Goal: Transaction & Acquisition: Purchase product/service

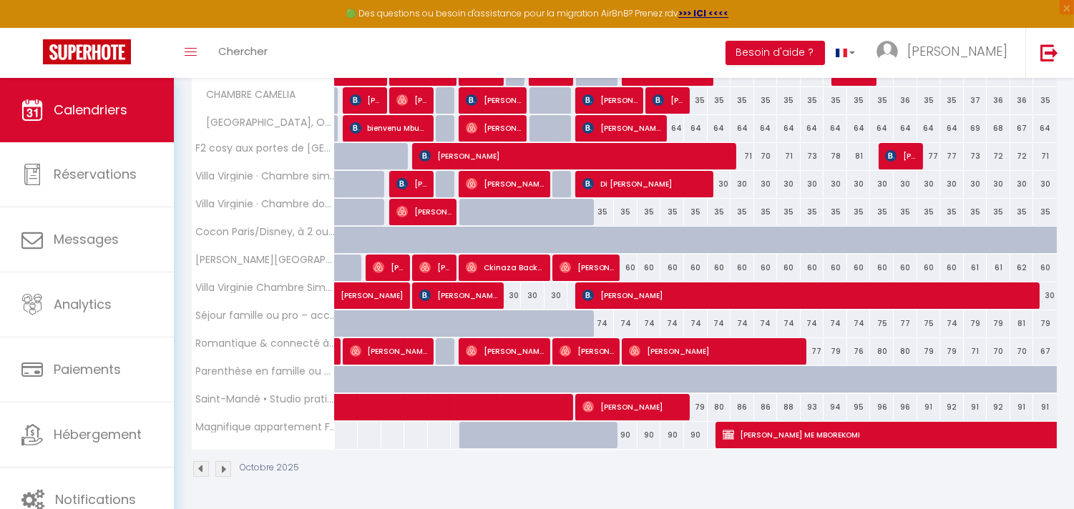
scroll to position [384, 0]
click at [811, 431] on span "[PERSON_NAME] ME MBOREKOMI" at bounding box center [986, 434] width 527 height 27
select select "KO"
select select "0"
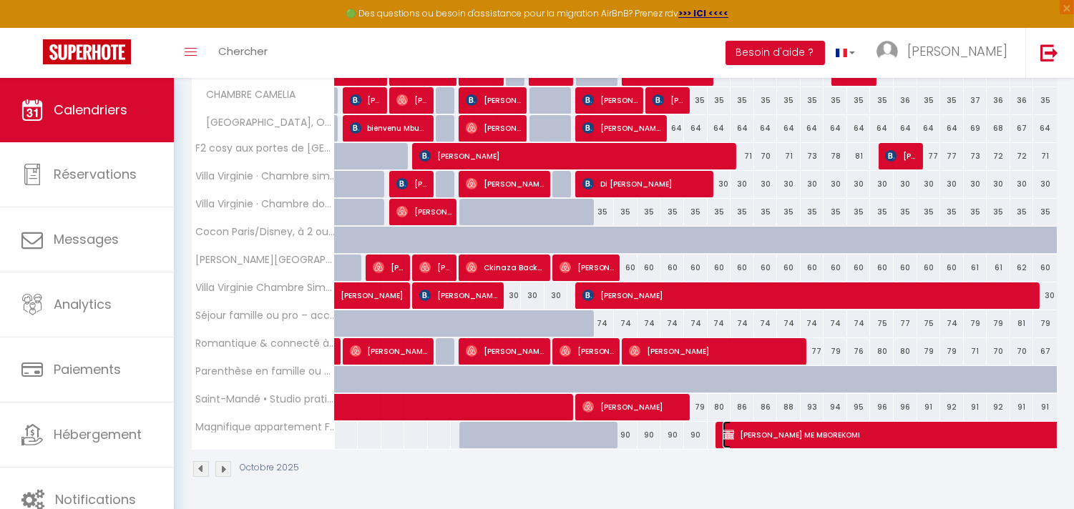
select select "0"
select select "1"
select select
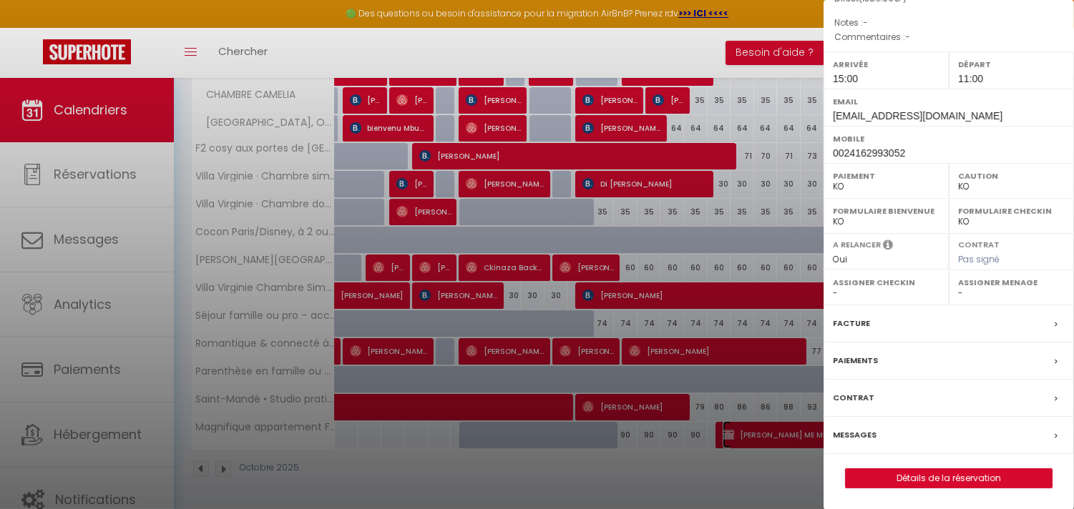
scroll to position [218, 0]
click at [890, 361] on div "Paiements" at bounding box center [949, 360] width 250 height 37
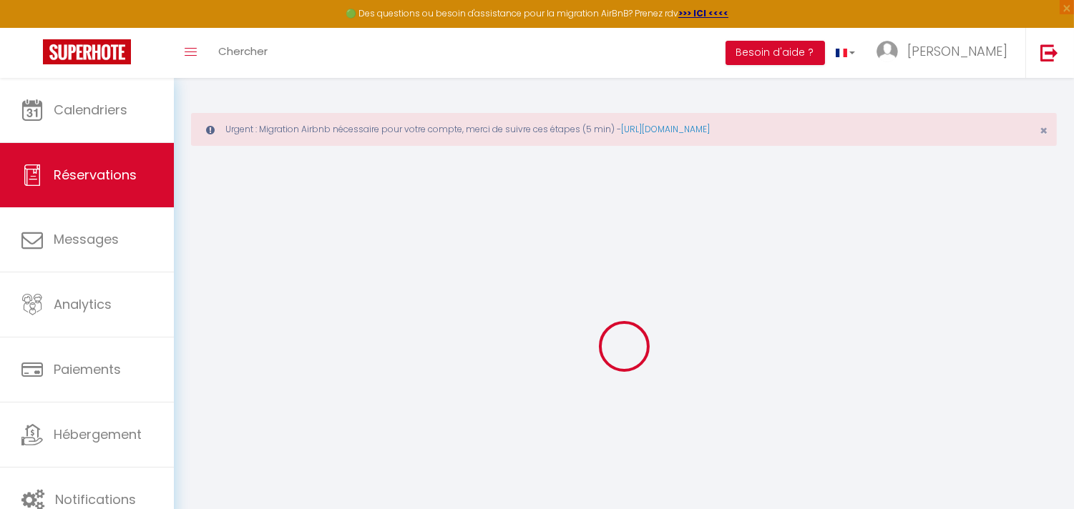
select select "0"
select select
checkbox input "false"
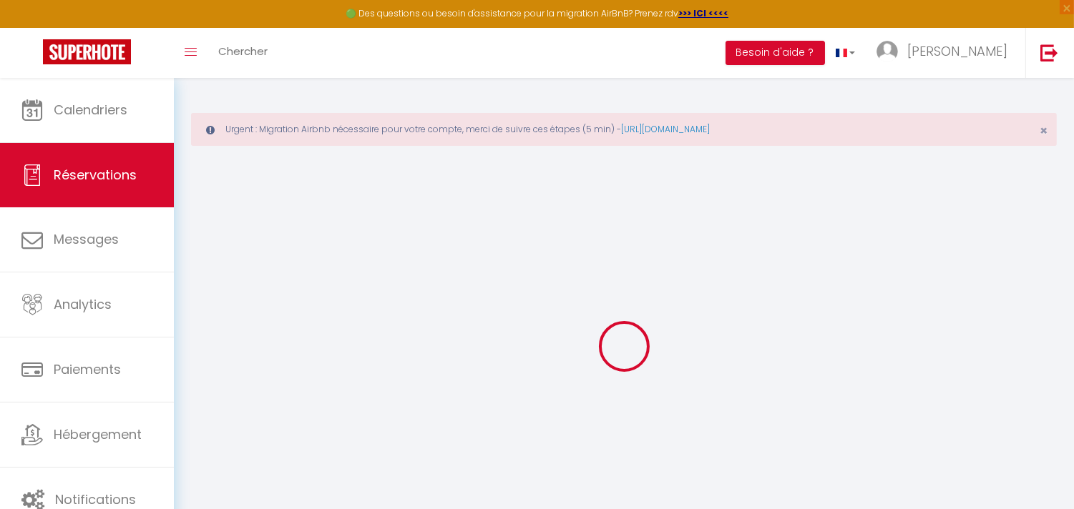
select select
checkbox input "false"
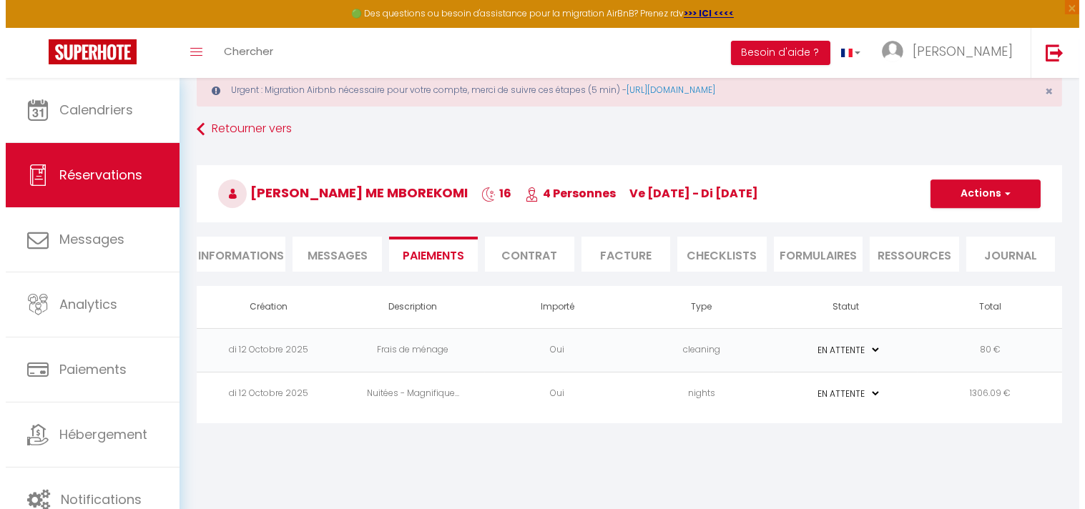
scroll to position [77, 0]
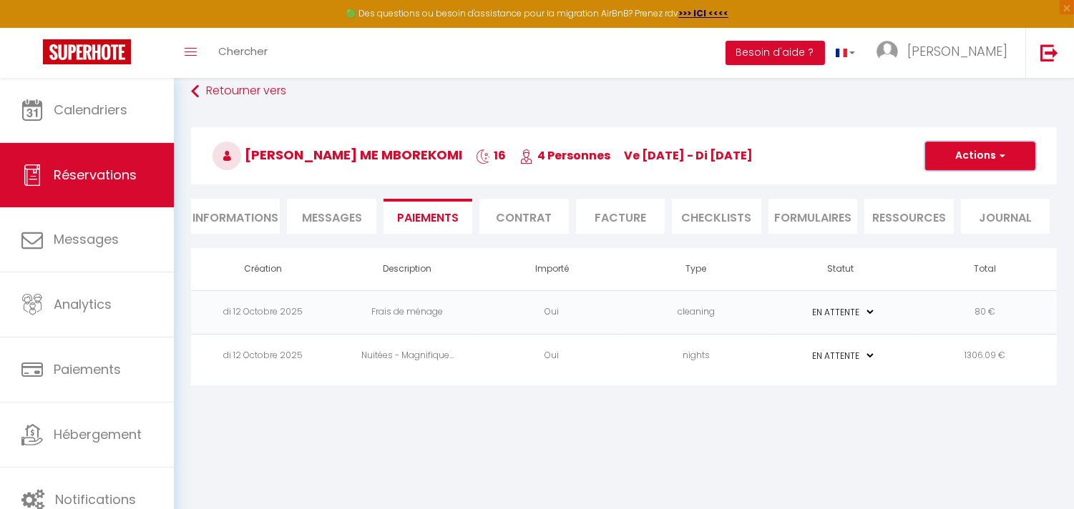
click at [1005, 153] on button "Actions" at bounding box center [980, 156] width 110 height 29
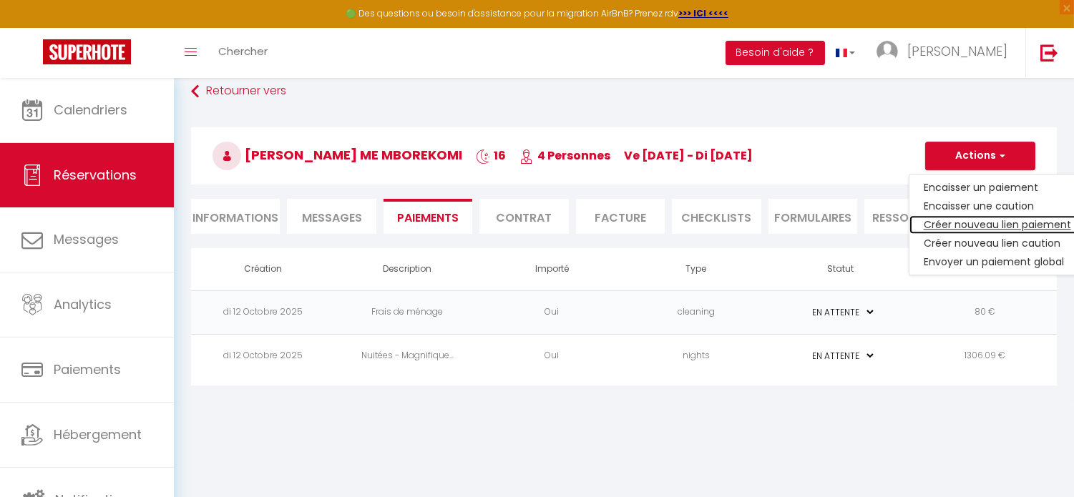
click at [1012, 222] on link "Créer nouveau lien paiement" at bounding box center [997, 224] width 176 height 19
select select "nights"
type input "[EMAIL_ADDRESS][DOMAIN_NAME]"
select select "16244"
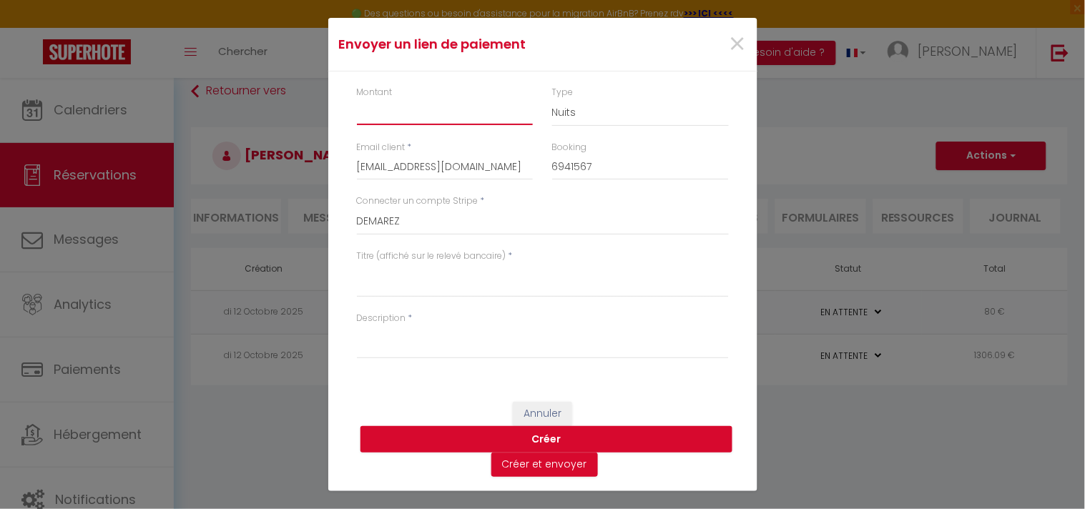
click at [449, 113] on input "Montant" at bounding box center [445, 112] width 177 height 26
type input "693.04"
click at [592, 117] on select "Nuits Frais de ménage Taxe de séjour [GEOGRAPHIC_DATA]" at bounding box center [640, 112] width 177 height 27
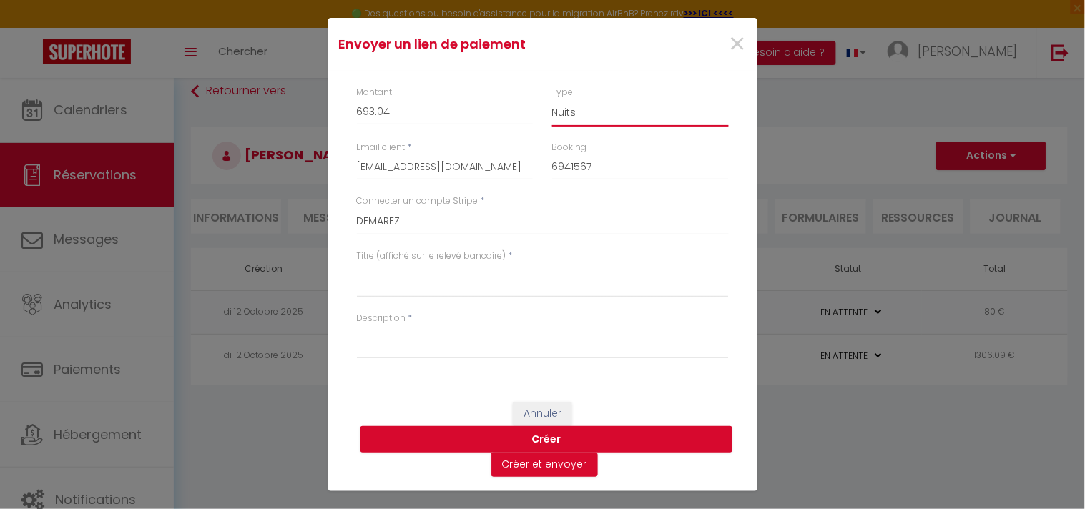
click at [592, 117] on select "Nuits Frais de ménage Taxe de séjour [GEOGRAPHIC_DATA]" at bounding box center [640, 112] width 177 height 27
click at [419, 289] on textarea "Titre (affiché sur le relevé bancaire)" at bounding box center [543, 280] width 372 height 34
paste textarea "Payment - 6941567 - [PERSON_NAME] ME MBOREKOMI - Magnifique appartement F3 à [G…"
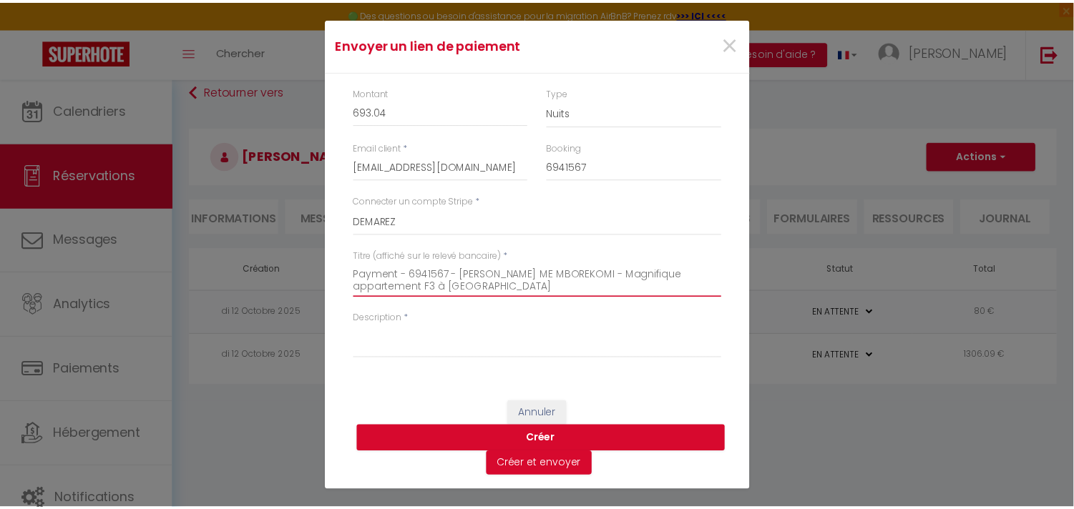
scroll to position [0, 0]
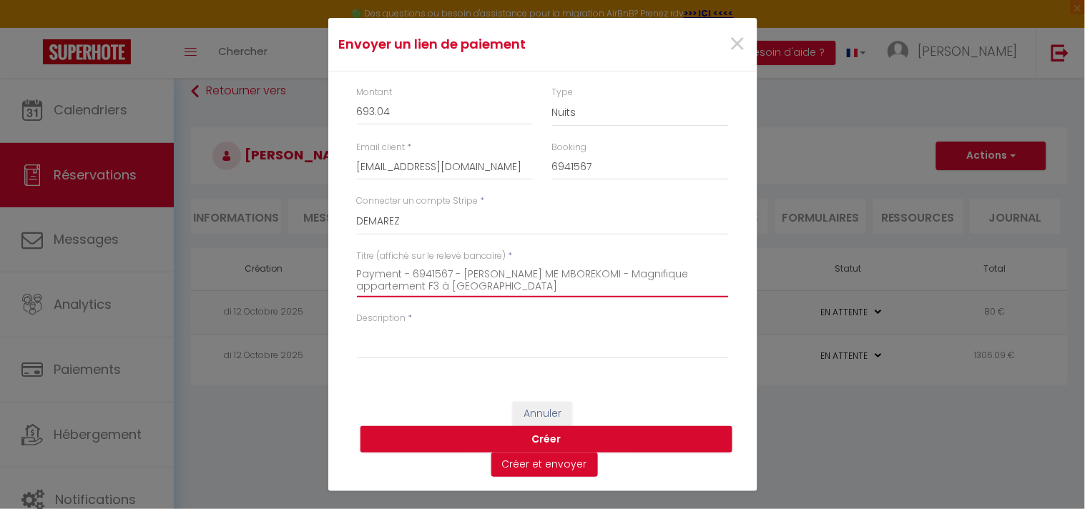
type textarea "Payment - 6941567 - [PERSON_NAME] ME MBOREKOMI - Magnifique appartement F3 à [G…"
click at [531, 408] on button "Annuler" at bounding box center [542, 414] width 59 height 24
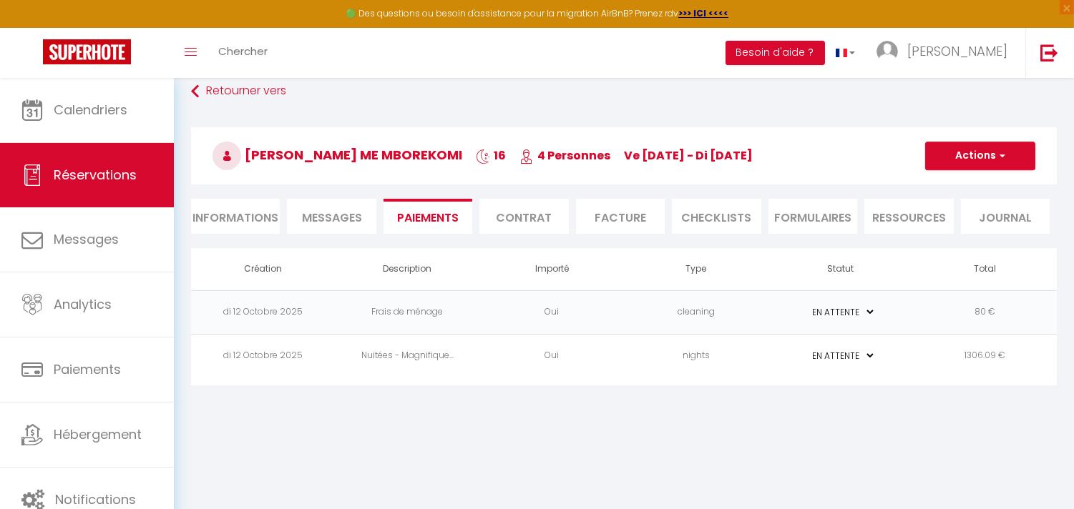
click at [343, 216] on span "Messages" at bounding box center [332, 218] width 60 height 16
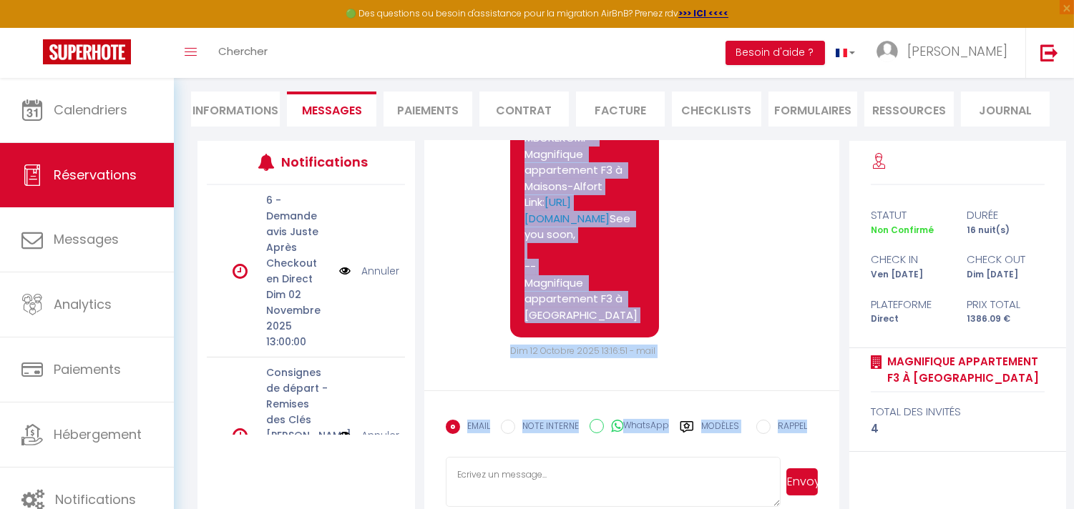
scroll to position [210, 0]
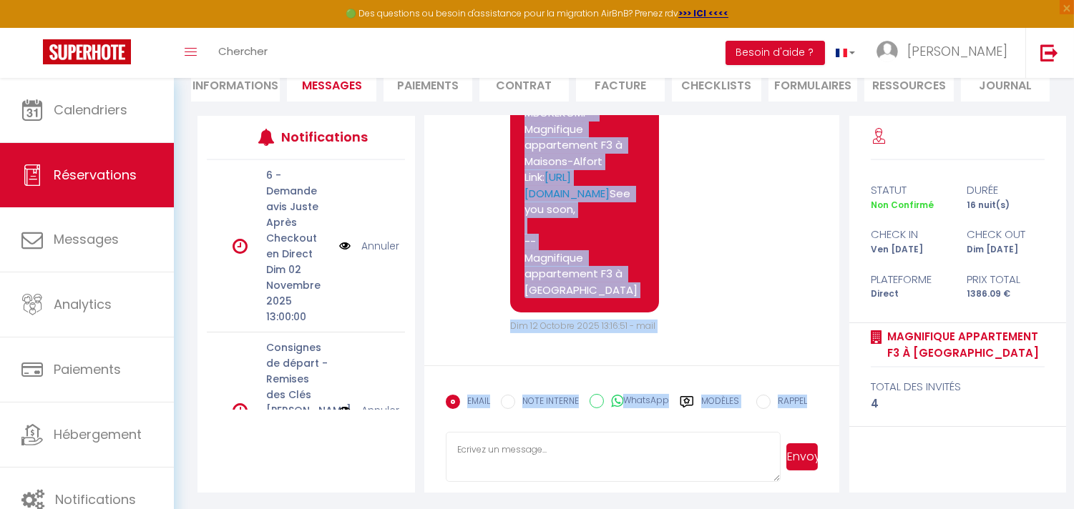
drag, startPoint x: 524, startPoint y: 338, endPoint x: 693, endPoint y: 516, distance: 245.5
click at [693, 300] on html "🟢 Des questions ou besoin d'assistance pour la migration AirBnB? Prenez rdv >>>…" at bounding box center [537, 44] width 1074 height 509
click at [625, 298] on div "Hi, We invite you to click on the link below to make the payment: Title : Payme…" at bounding box center [584, 72] width 149 height 479
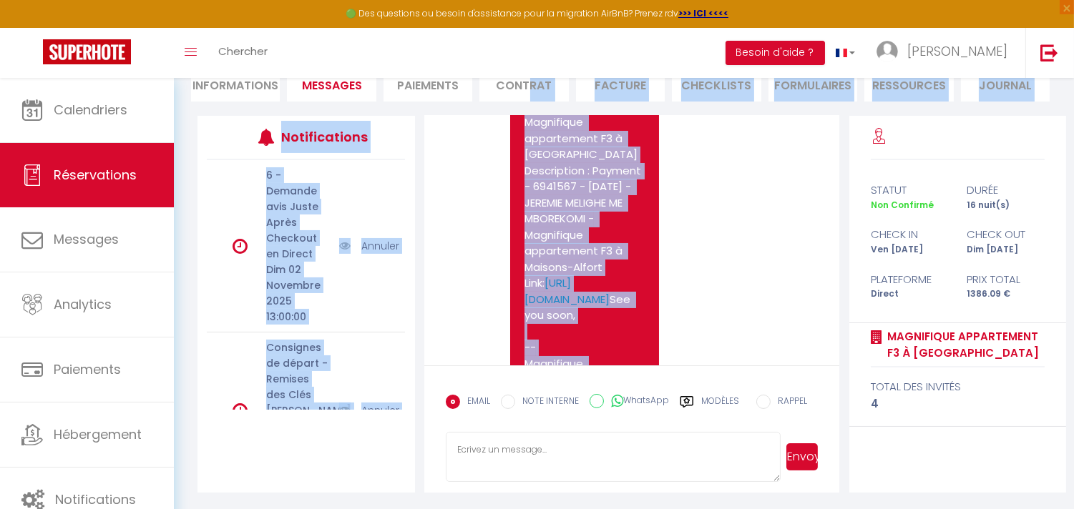
scroll to position [0, 0]
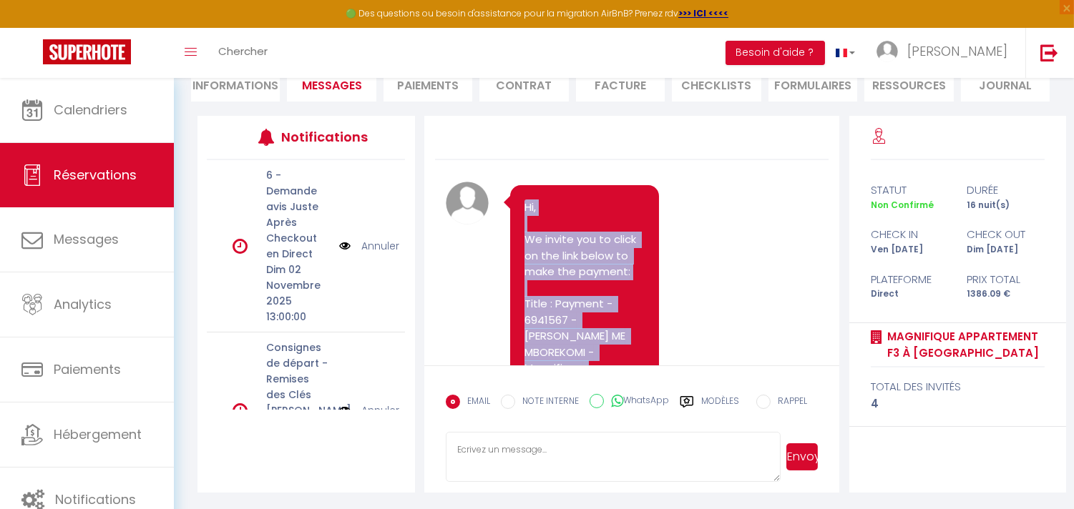
drag, startPoint x: 608, startPoint y: 287, endPoint x: 518, endPoint y: 201, distance: 124.5
click at [518, 201] on div "Hi, We invite you to click on the link below to make the payment: Title : Payme…" at bounding box center [584, 424] width 149 height 479
copy pre "Hi, We invite you to click on the link below to make the payment: Title : Payme…"
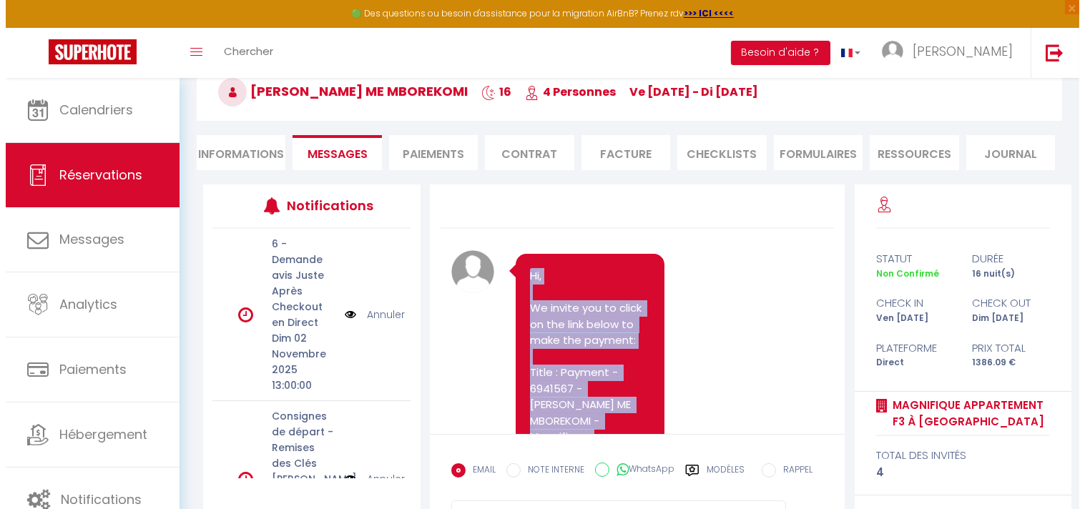
scroll to position [51, 0]
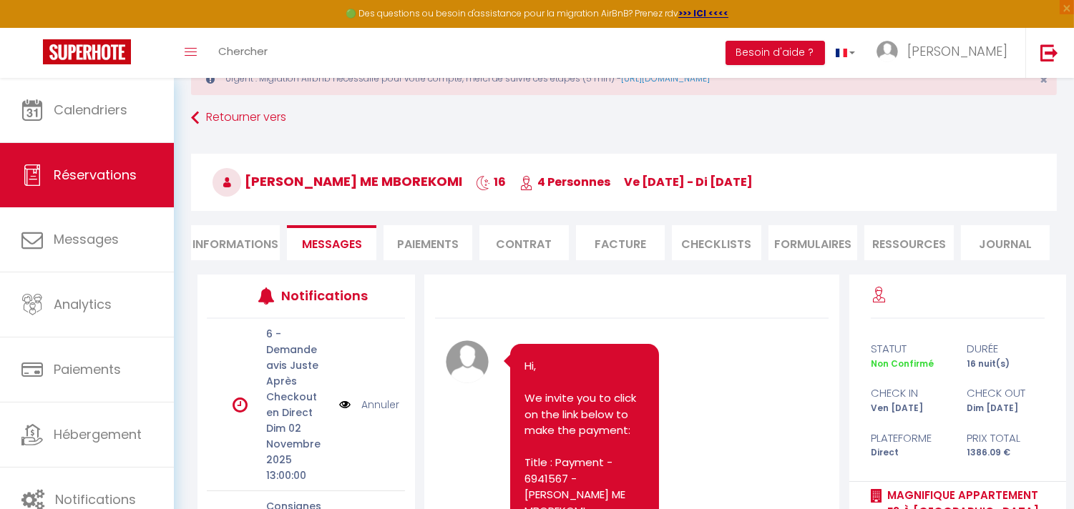
click at [417, 244] on li "Paiements" at bounding box center [428, 242] width 89 height 35
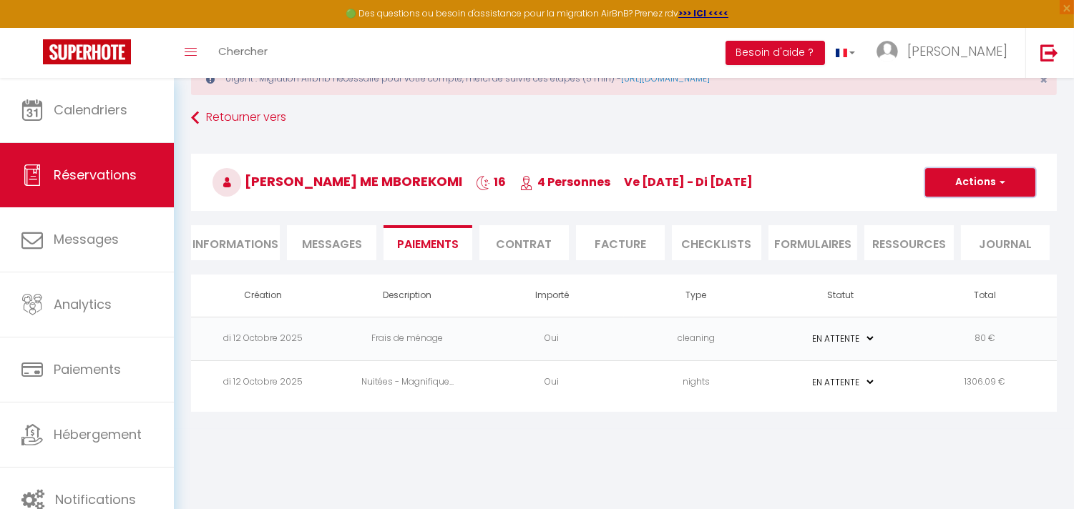
click at [1009, 187] on button "Actions" at bounding box center [980, 182] width 110 height 29
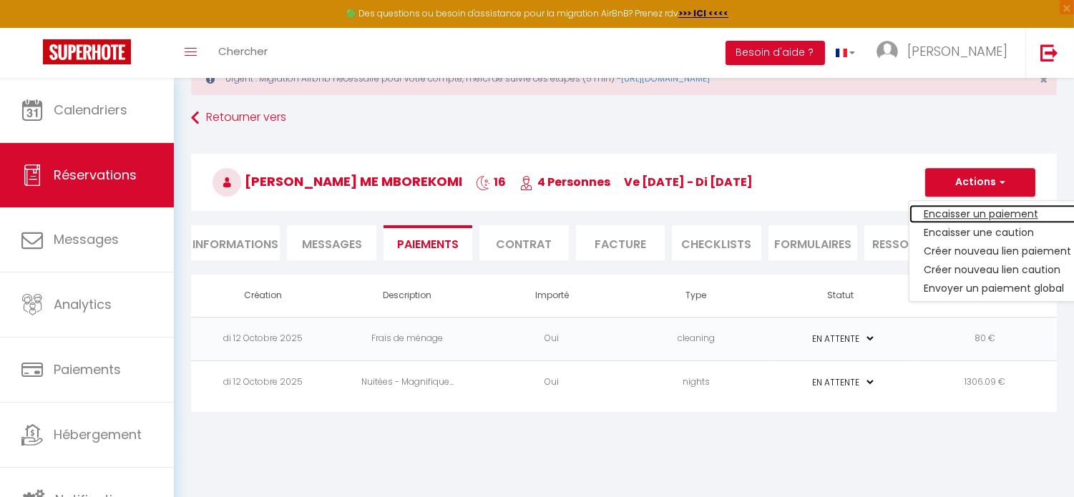
click at [992, 217] on link "Encaisser un paiement" at bounding box center [997, 214] width 176 height 19
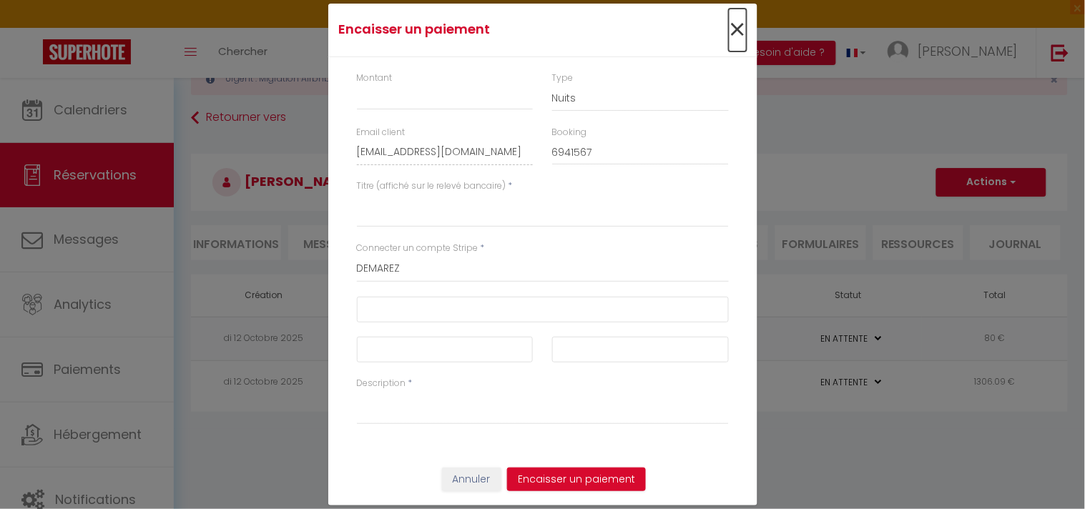
click at [743, 18] on span "×" at bounding box center [738, 30] width 18 height 43
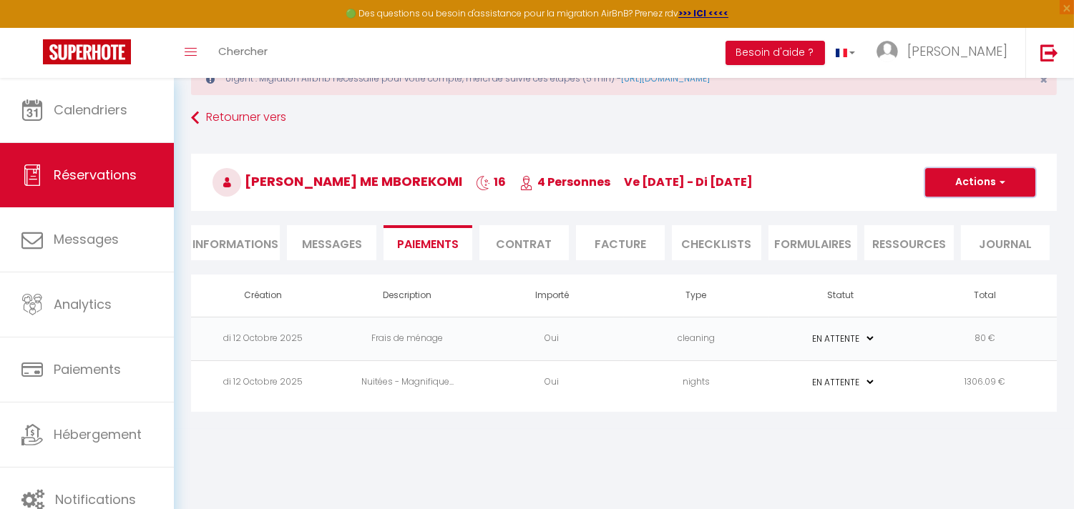
click at [1013, 180] on button "Actions" at bounding box center [980, 182] width 110 height 29
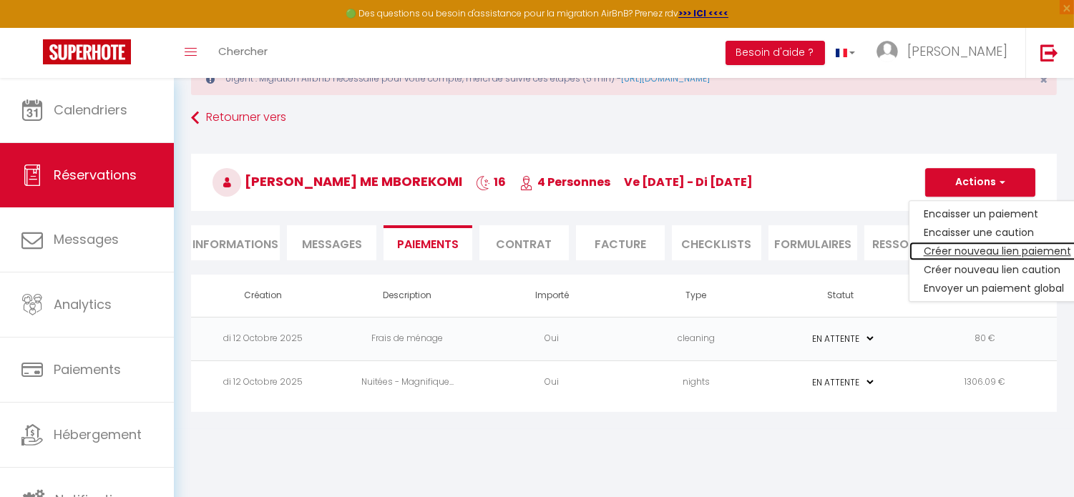
click at [1022, 248] on link "Créer nouveau lien paiement" at bounding box center [997, 251] width 176 height 19
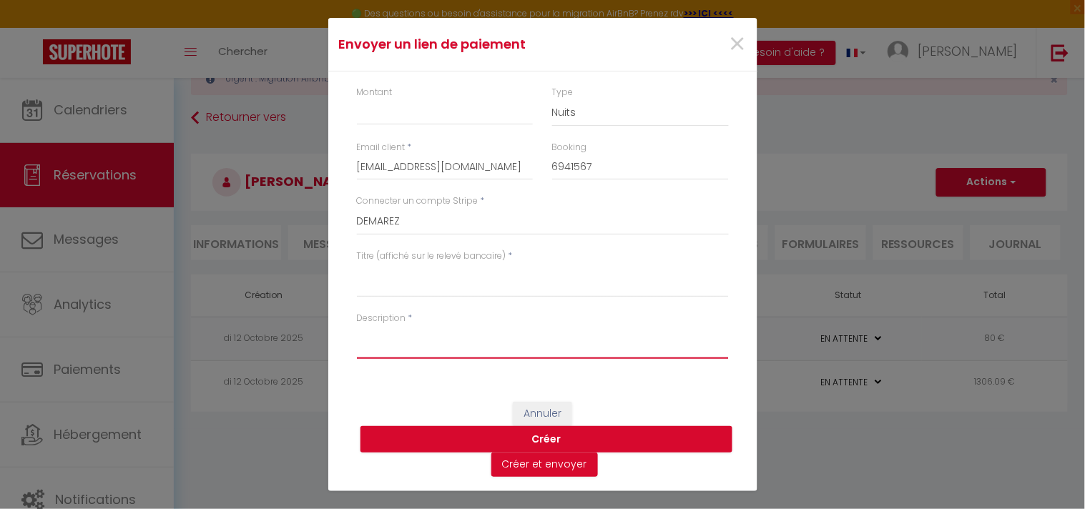
click at [384, 346] on textarea "Description" at bounding box center [543, 342] width 372 height 34
paste textarea "Hi, We invite you to click on the link below to make the payment: Title : Payme…"
drag, startPoint x: 358, startPoint y: 328, endPoint x: 445, endPoint y: 326, distance: 86.6
click at [445, 326] on textarea "Hi, We invite you to click on the link below to make the payment: Title : Payme…" at bounding box center [543, 342] width 372 height 34
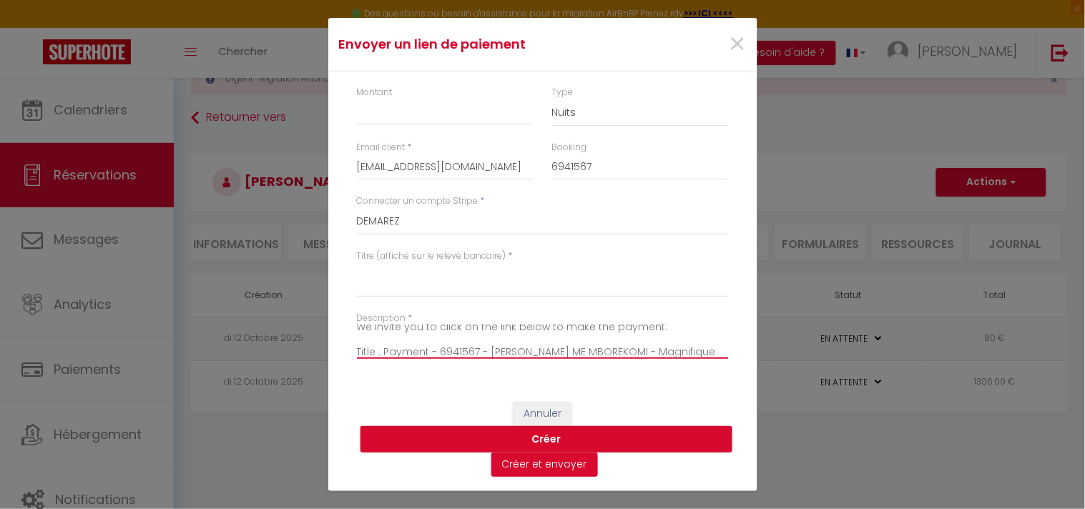
click at [427, 335] on textarea "Hi, We invite you to click on the link below to make the payment: Title : Payme…" at bounding box center [543, 342] width 372 height 34
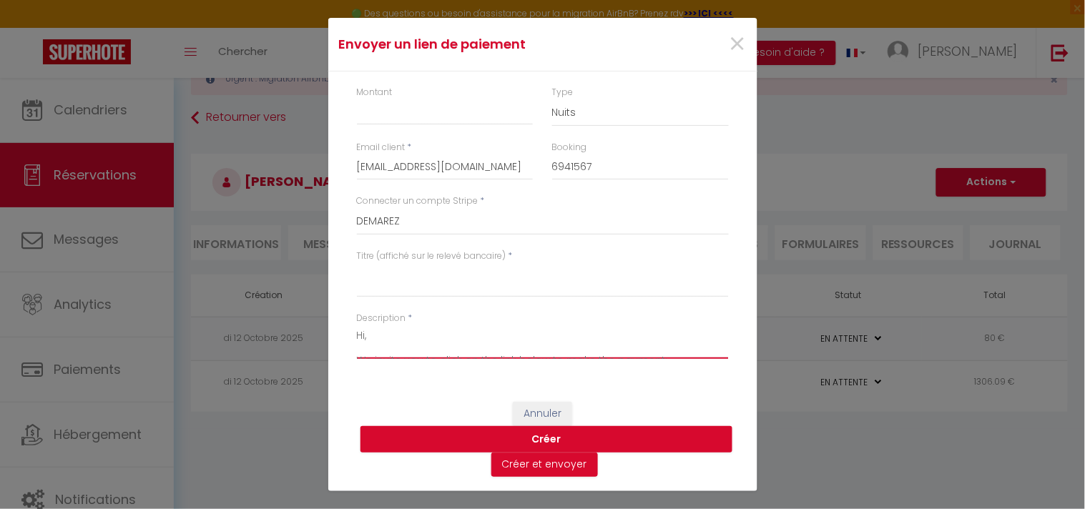
drag, startPoint x: 549, startPoint y: 332, endPoint x: 374, endPoint y: 331, distance: 175.3
click at [374, 331] on textarea "Hi, We invite you to click on the link below to make the payment: Title : Payme…" at bounding box center [543, 342] width 372 height 34
type textarea "Hi, We invite you to click on the link below to make the payment: Title : Payme…"
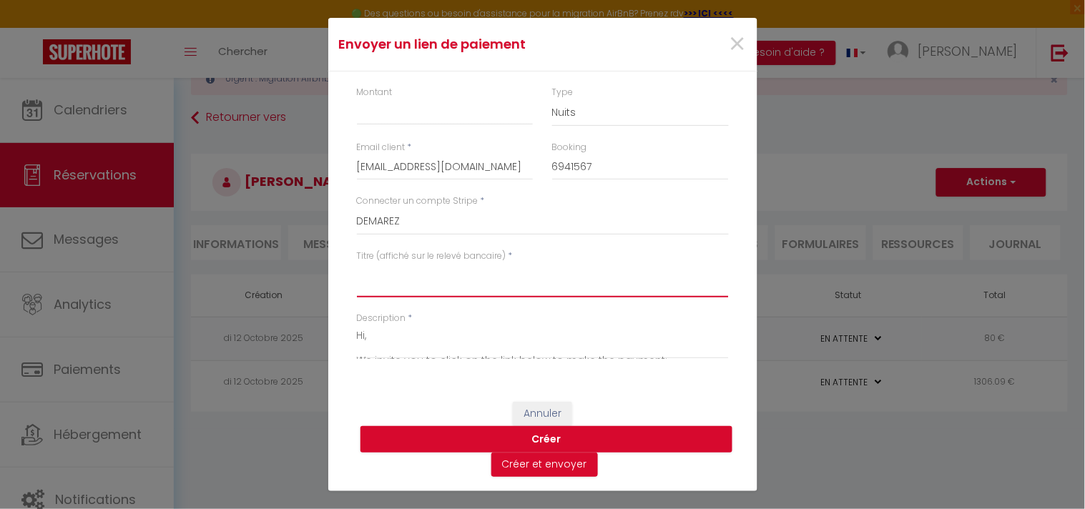
click at [394, 283] on textarea "Titre (affiché sur le relevé bancaire)" at bounding box center [543, 280] width 372 height 34
paste textarea "We invite you to click on the link below to make the payment: Title : Payment -…"
click at [359, 275] on textarea "We invite you to click on the link below to make the payment: Title : Payment -…" at bounding box center [543, 280] width 372 height 34
type textarea "We invite you to click on the link below to make the payment: Title : Payment -…"
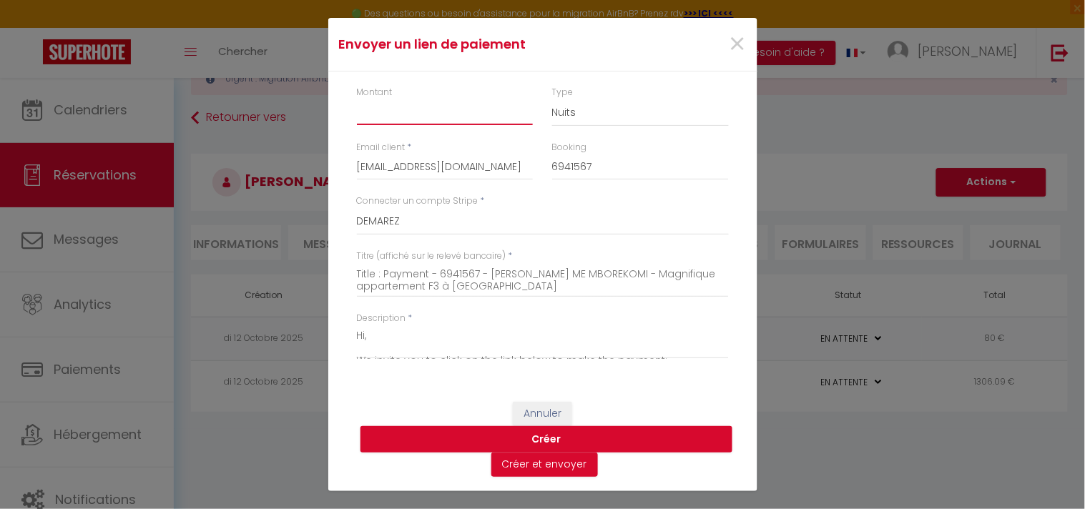
click at [447, 117] on input "Montant" at bounding box center [445, 112] width 177 height 26
type input "757"
click at [589, 112] on select "Nuits Frais de ménage Taxe de séjour [GEOGRAPHIC_DATA]" at bounding box center [640, 112] width 177 height 27
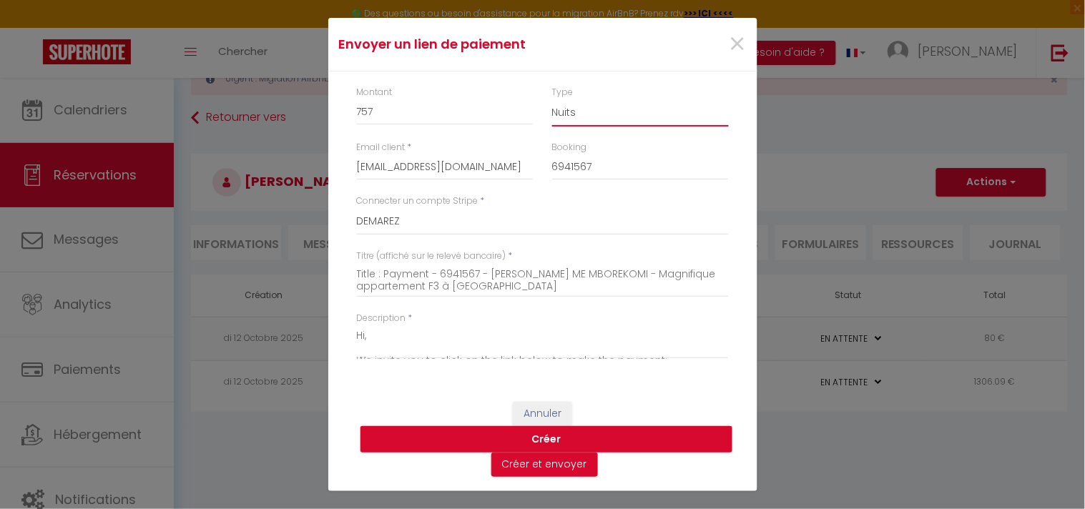
click at [589, 112] on select "Nuits Frais de ménage Taxe de séjour [GEOGRAPHIC_DATA]" at bounding box center [640, 112] width 177 height 27
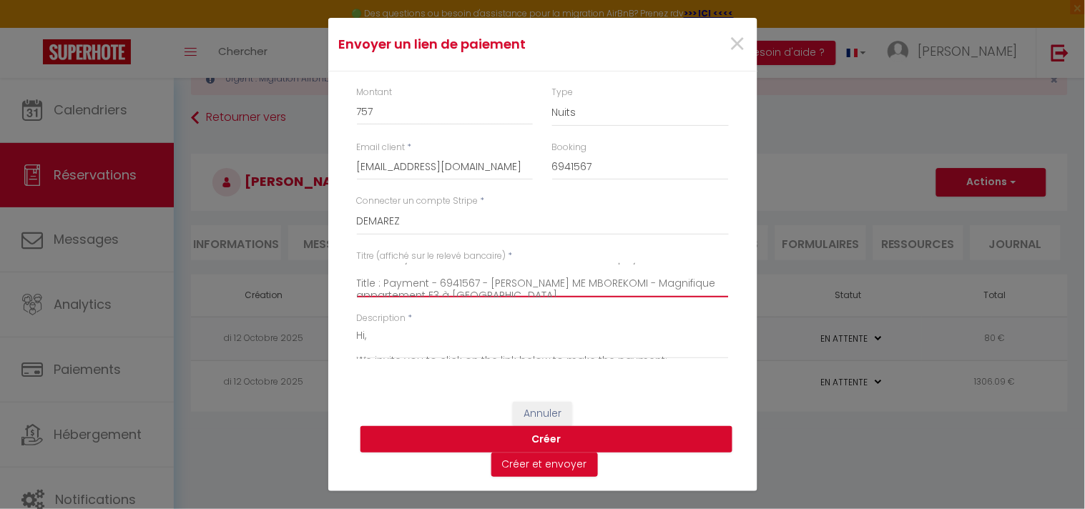
click at [481, 280] on textarea "We invite you to click on the link below to make the payment: Title : Payment -…" at bounding box center [543, 280] width 372 height 34
drag, startPoint x: 664, startPoint y: 286, endPoint x: 299, endPoint y: 254, distance: 366.3
click at [299, 254] on div "Envoyer un [PERSON_NAME] × Montant 757 Type Nuits Frais de ménage Taxe de séjou…" at bounding box center [542, 254] width 1085 height 509
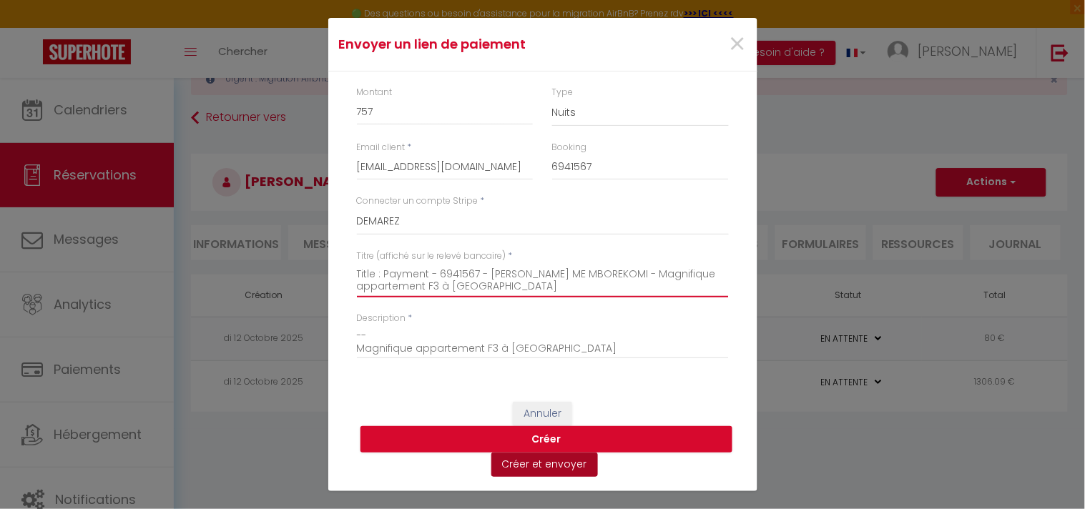
type textarea "Title : Payment - 6941567 - [PERSON_NAME] ME MBOREKOMI - Magnifique appartement…"
click at [560, 459] on button "Créer et envoyer" at bounding box center [545, 465] width 107 height 24
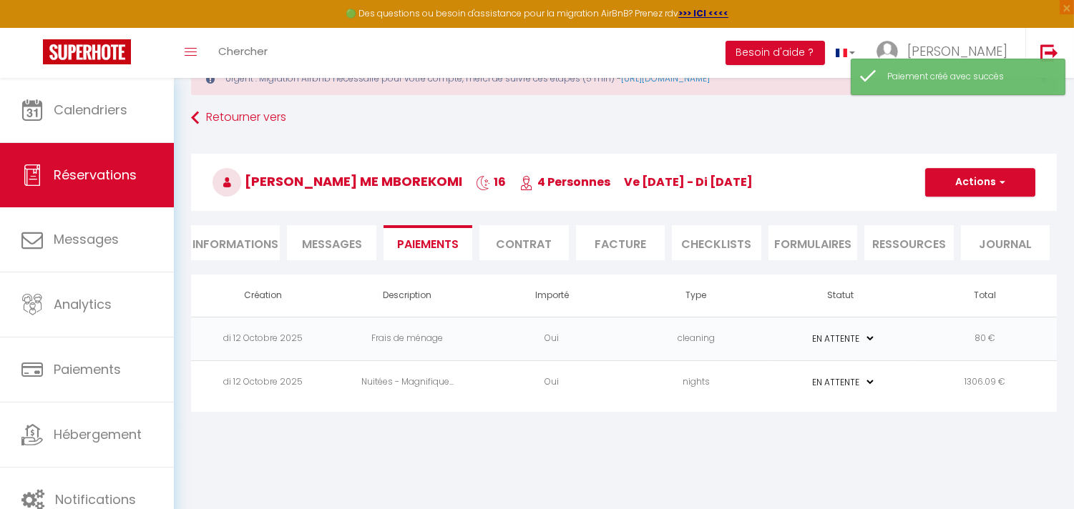
type input "[EMAIL_ADDRESS][DOMAIN_NAME]"
type input "Payment request"
type textarea "Hi, We invite you to click on the link below to make the payment: Title : Title…"
select select "0"
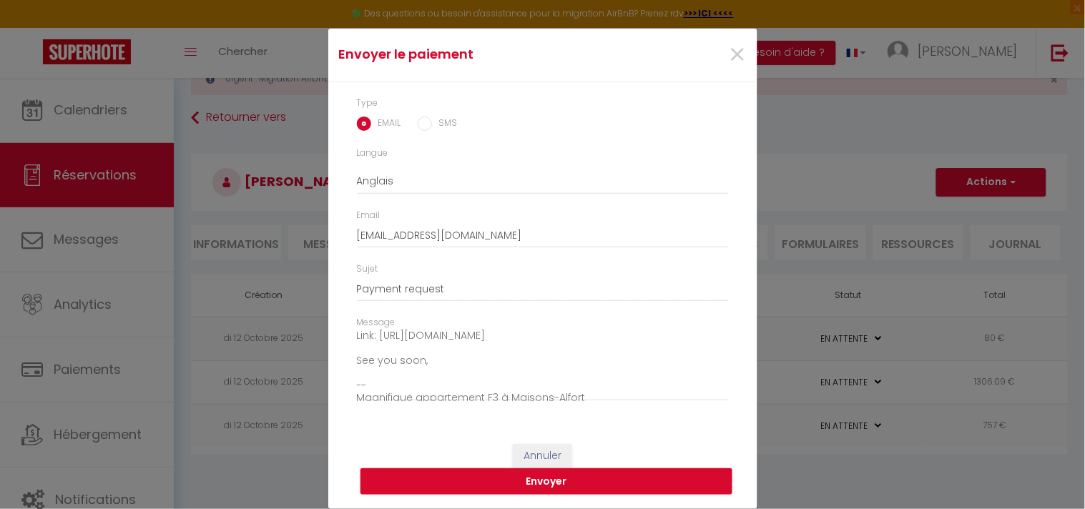
scroll to position [215, 0]
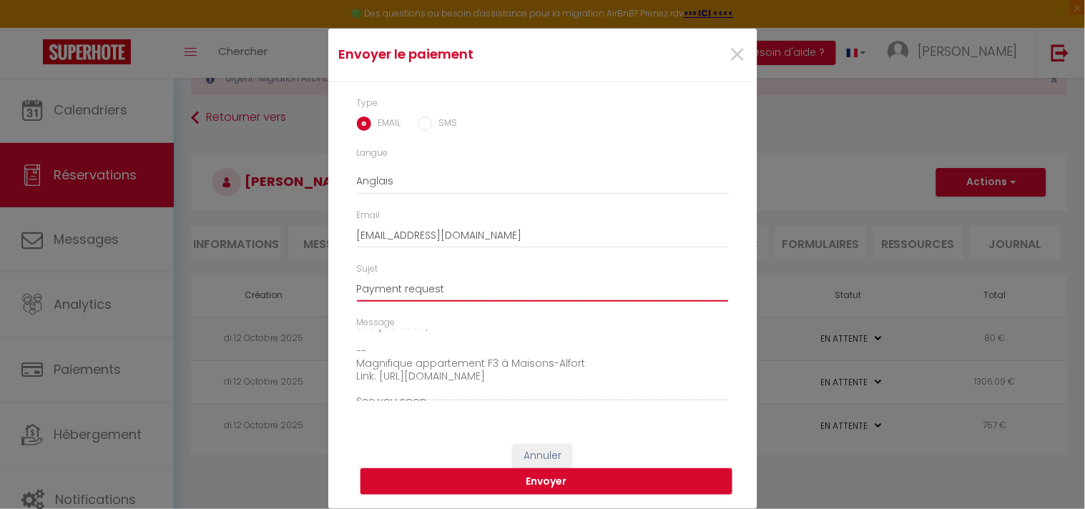
click at [474, 290] on input "Payment request" at bounding box center [543, 289] width 372 height 26
click at [534, 481] on button "Envoyer" at bounding box center [547, 482] width 372 height 27
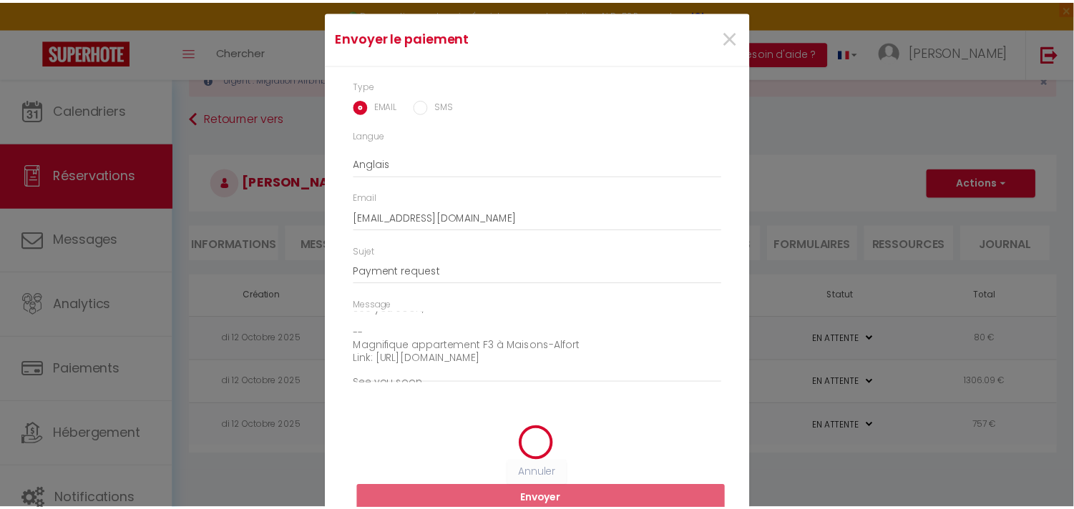
scroll to position [17, 0]
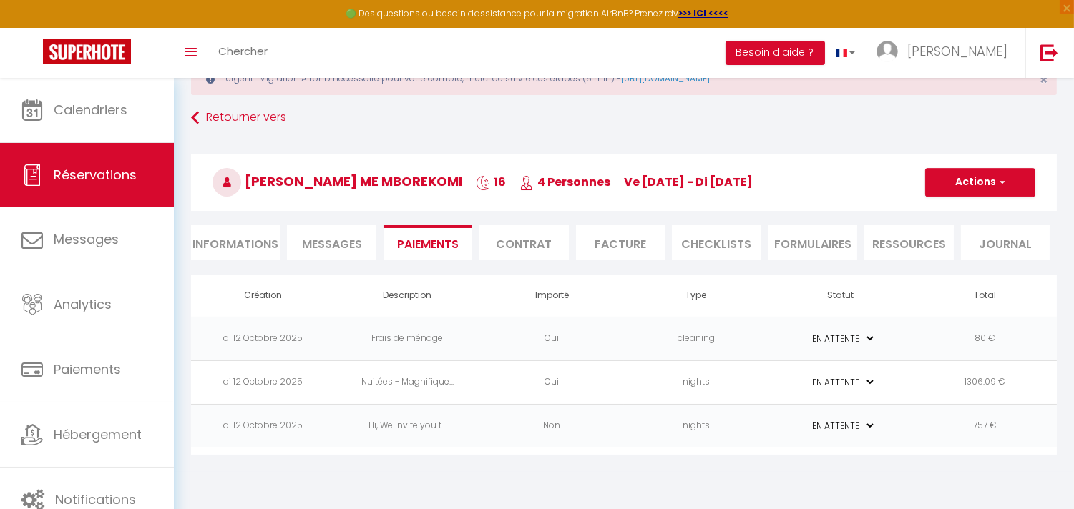
click at [427, 424] on td "Hi, We invite you t..." at bounding box center [408, 426] width 145 height 44
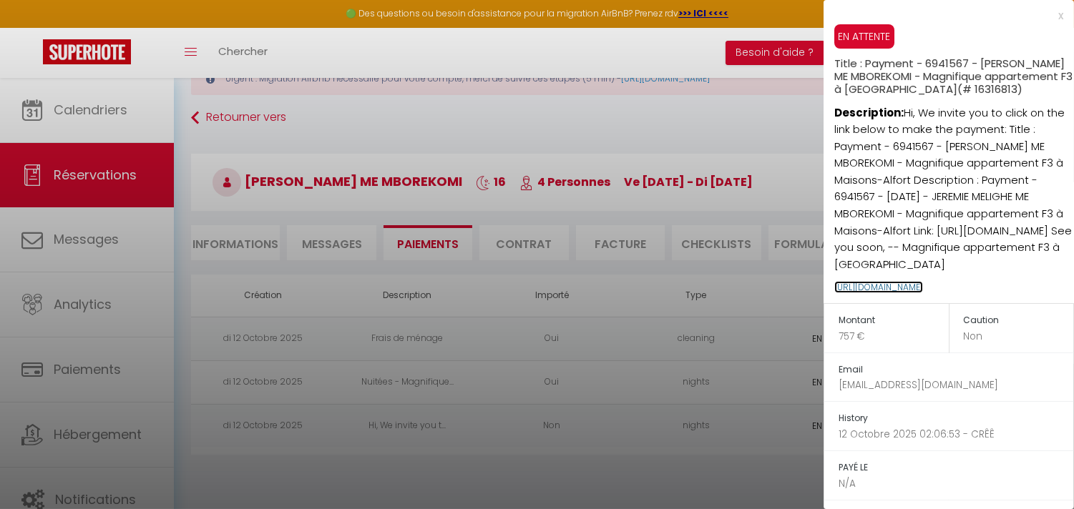
click at [860, 293] on link "[URL][DOMAIN_NAME]" at bounding box center [878, 287] width 89 height 12
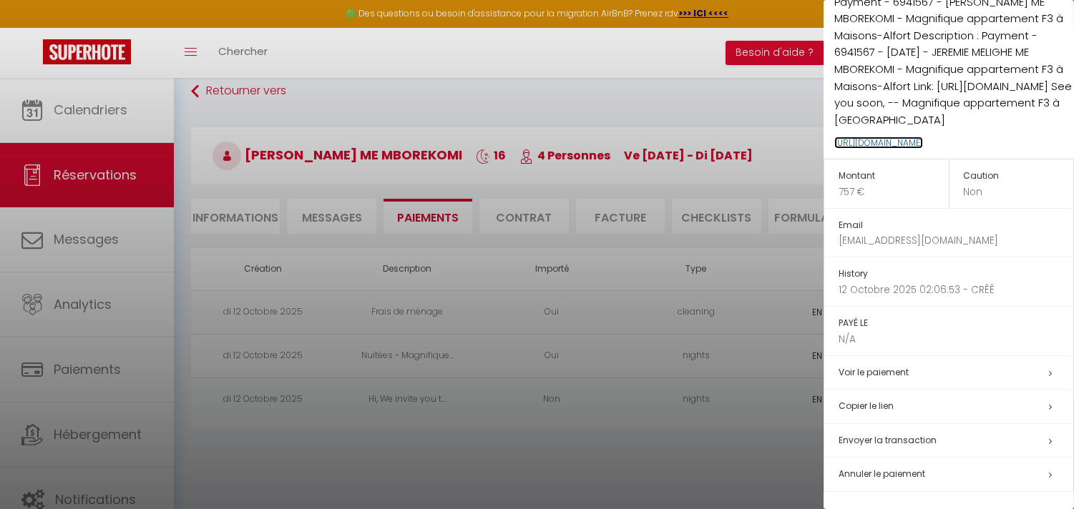
scroll to position [187, 0]
click at [942, 467] on h5 "Annuler le paiement" at bounding box center [956, 475] width 235 height 16
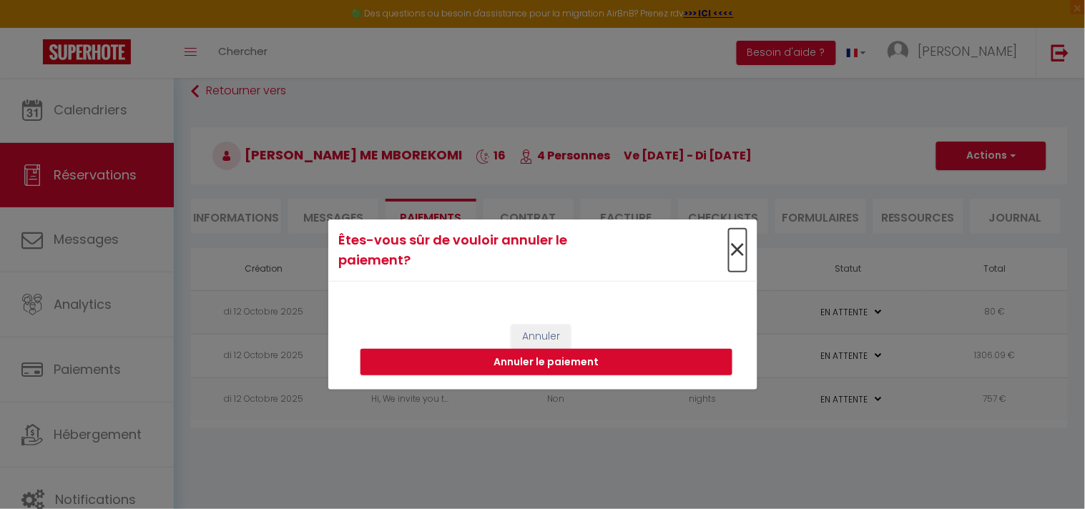
click at [737, 253] on span "×" at bounding box center [738, 250] width 18 height 43
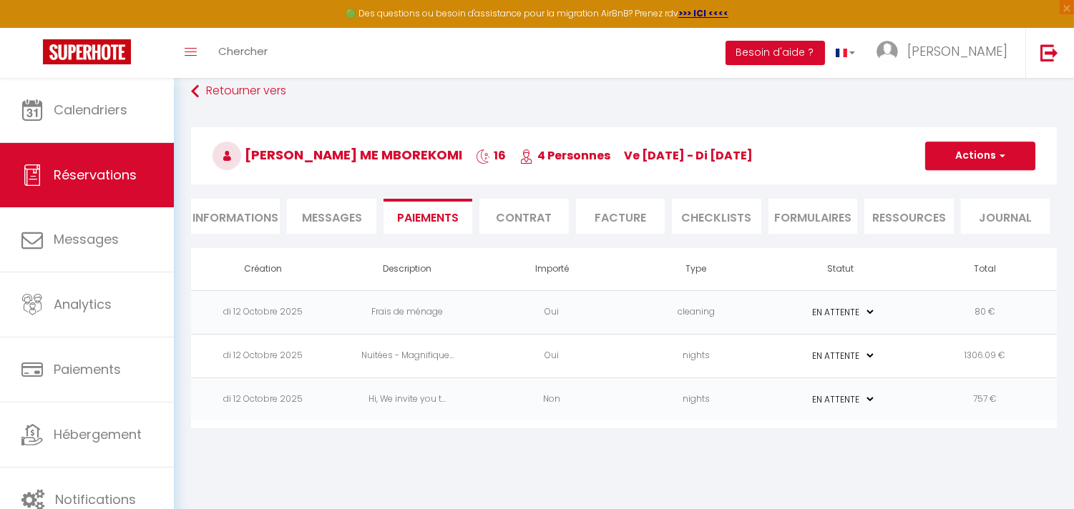
click at [422, 394] on td "Hi, We invite you t..." at bounding box center [408, 400] width 145 height 44
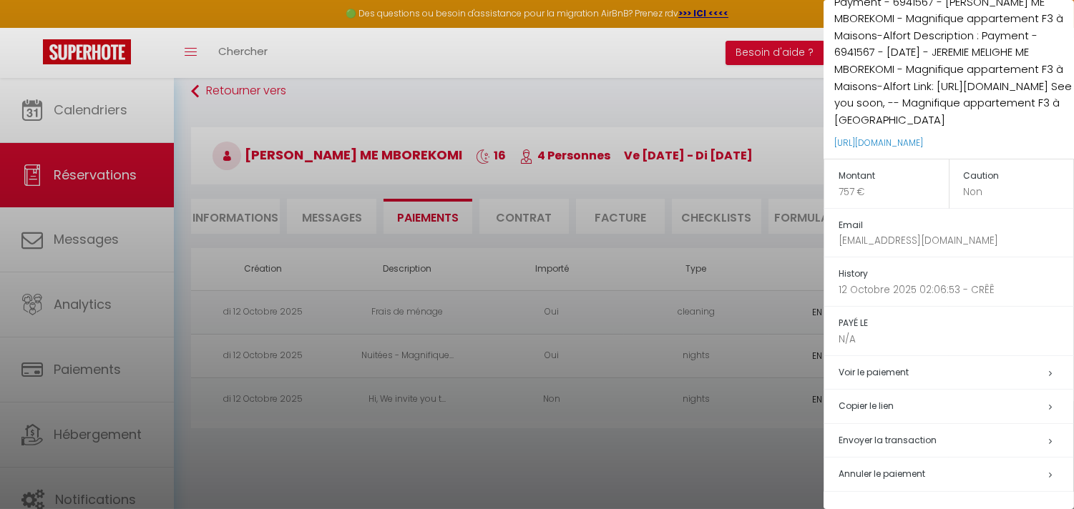
click at [718, 426] on div at bounding box center [537, 254] width 1074 height 509
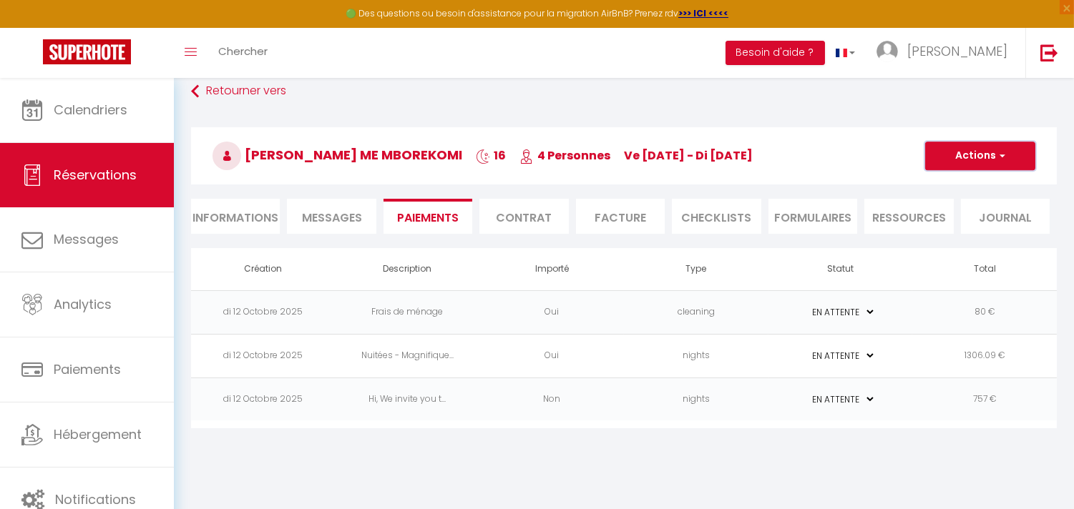
click at [1012, 161] on button "Actions" at bounding box center [980, 156] width 110 height 29
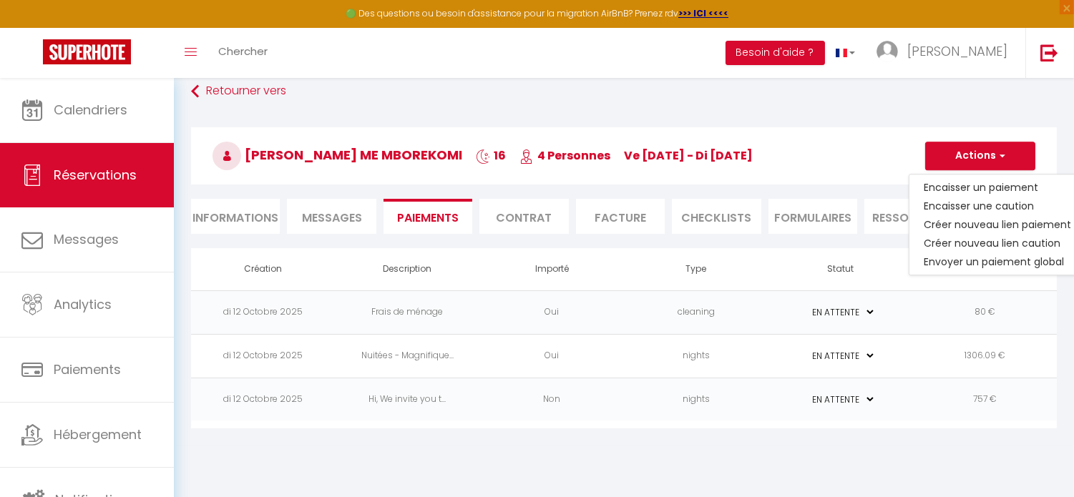
click at [434, 397] on td "Hi, We invite you t..." at bounding box center [408, 400] width 145 height 44
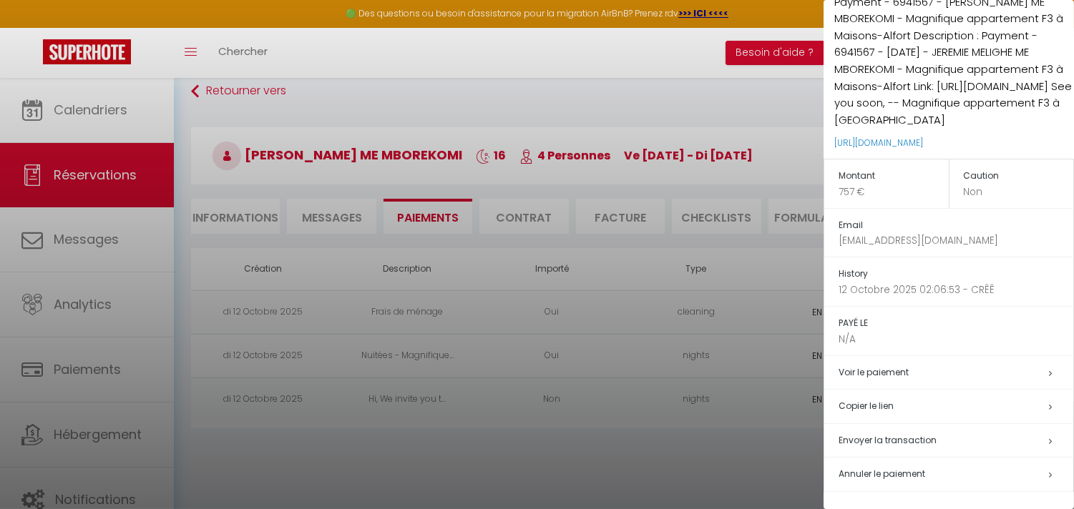
click at [909, 468] on span "Annuler le paiement" at bounding box center [882, 474] width 87 height 12
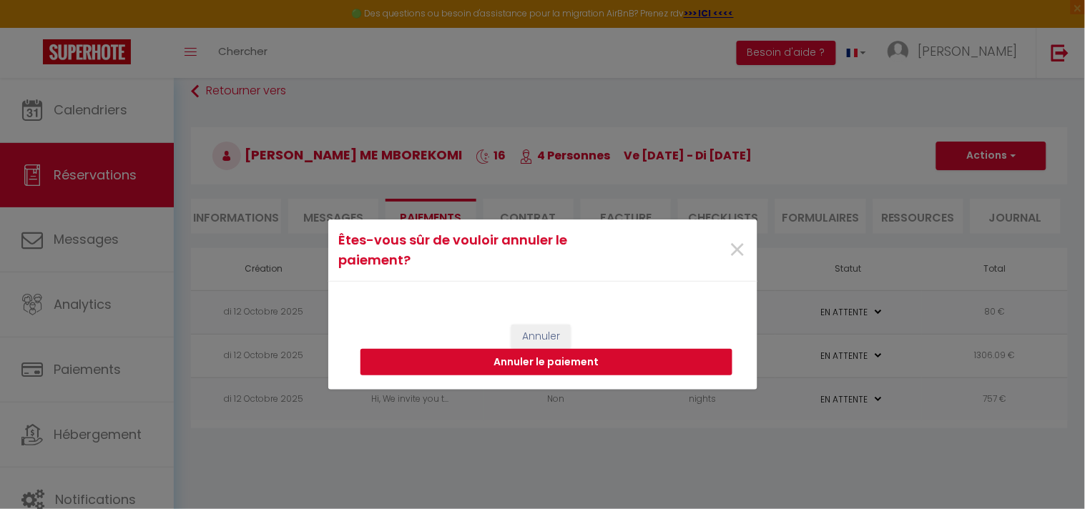
click at [548, 360] on button "Annuler le paiement" at bounding box center [547, 362] width 372 height 27
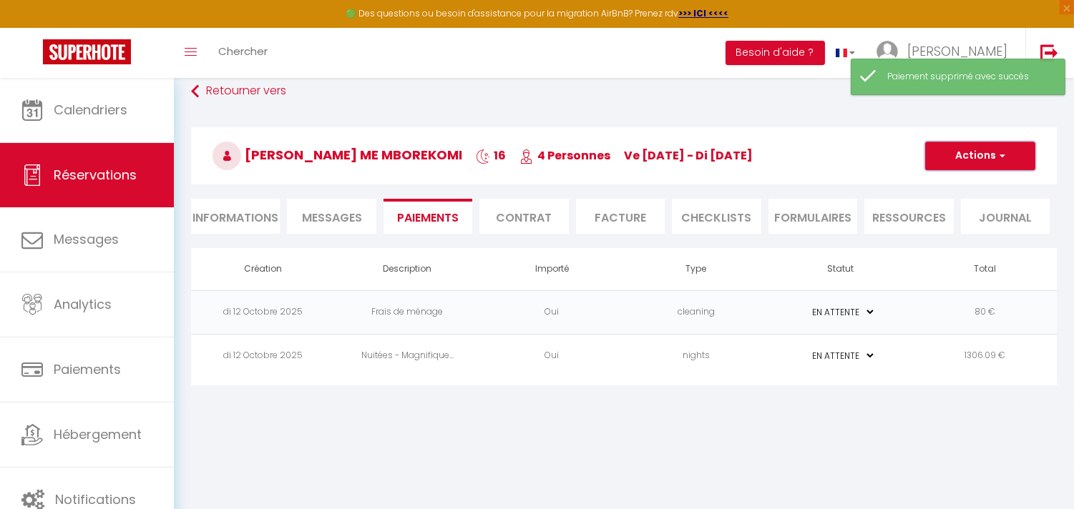
click at [1009, 163] on button "Actions" at bounding box center [980, 156] width 110 height 29
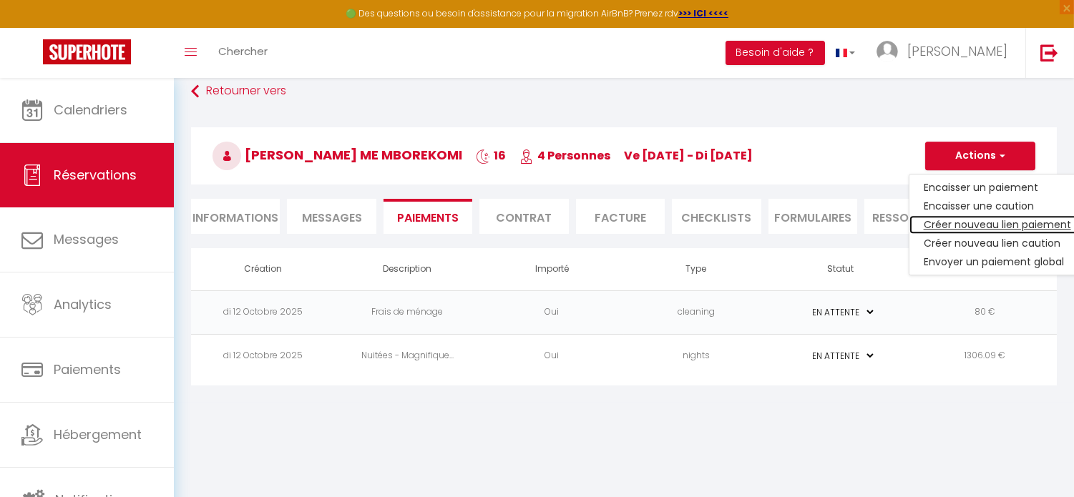
click at [983, 223] on link "Créer nouveau lien paiement" at bounding box center [997, 224] width 176 height 19
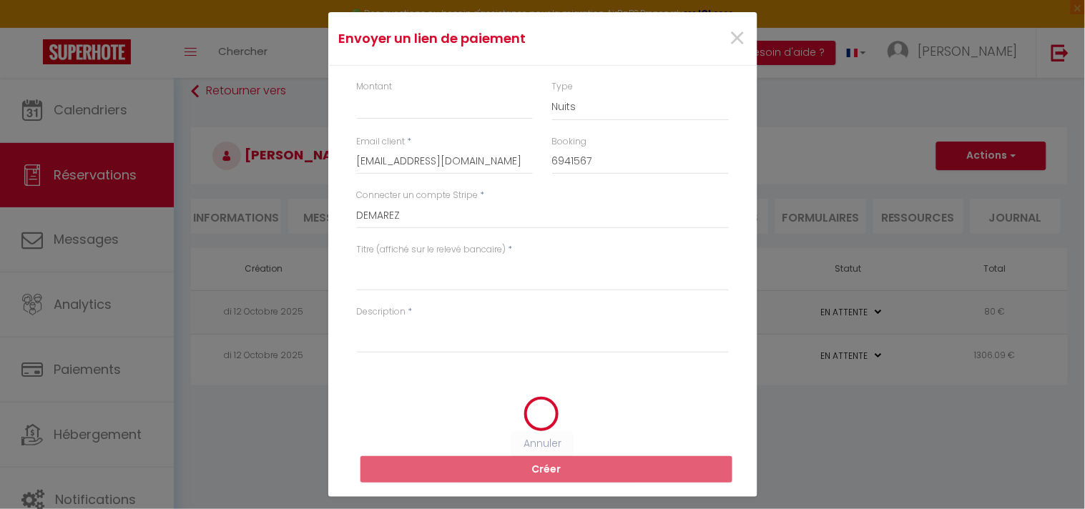
scroll to position [0, 0]
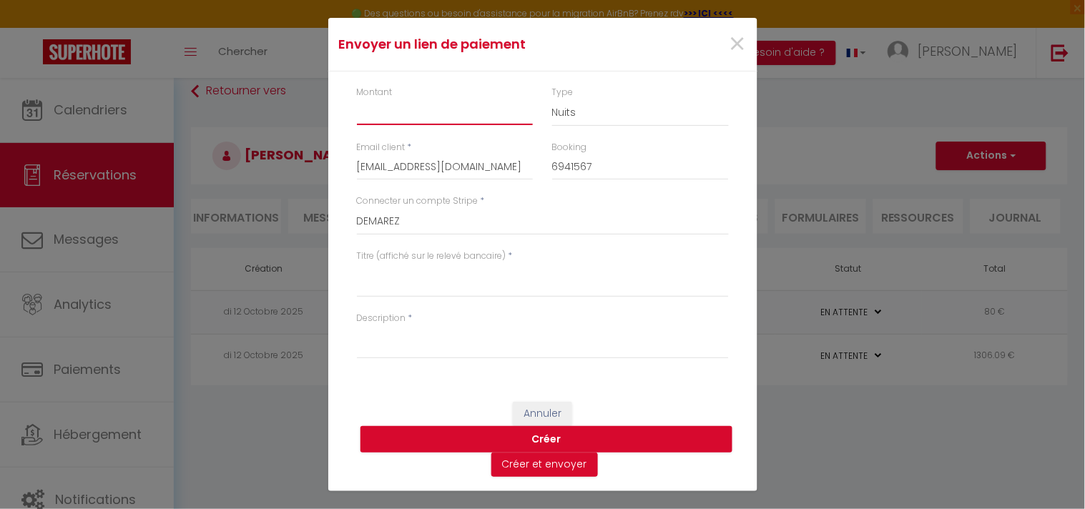
click at [410, 112] on input "Montant" at bounding box center [445, 112] width 177 height 26
type input "757"
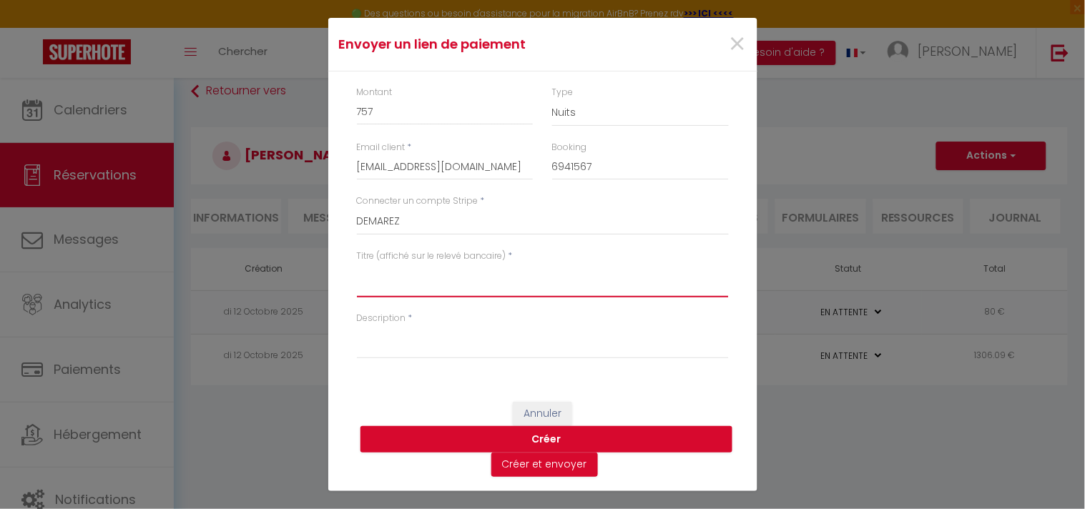
click at [440, 285] on textarea "Titre (affiché sur le relevé bancaire)" at bounding box center [543, 280] width 372 height 34
paste textarea "We invite you to click on the link below to make the payment: Title : Payment -…"
drag, startPoint x: 664, startPoint y: 280, endPoint x: 322, endPoint y: 273, distance: 342.1
click at [322, 273] on div "Envoyer un [PERSON_NAME] × Montant 757 Type Nuits Frais de ménage Taxe de séjou…" at bounding box center [542, 254] width 1085 height 509
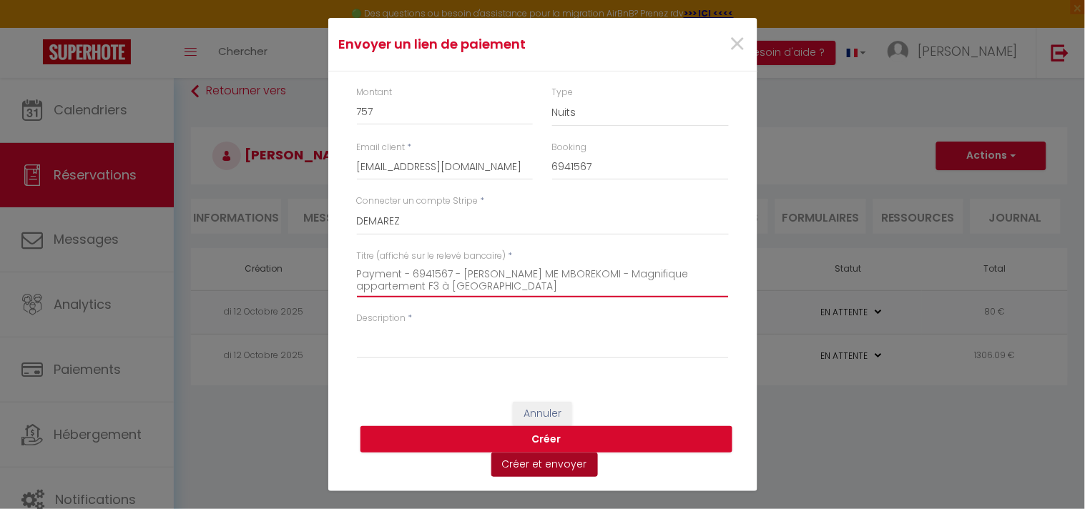
type textarea "Payment - 6941567 - [PERSON_NAME] ME MBOREKOMI - Magnifique appartement F3 à [G…"
click at [561, 464] on button "Créer et envoyer" at bounding box center [545, 465] width 107 height 24
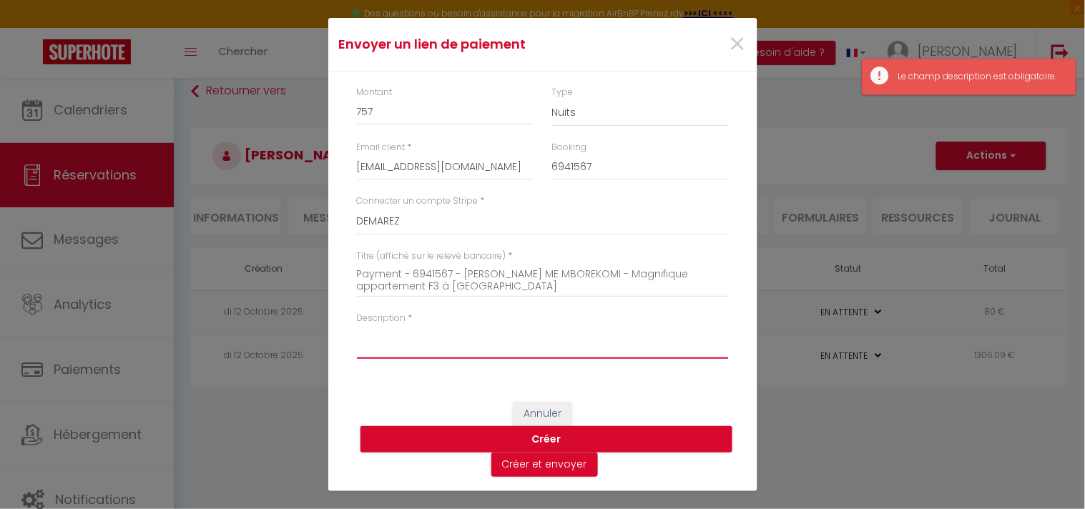
click at [422, 325] on textarea "Description" at bounding box center [543, 342] width 372 height 34
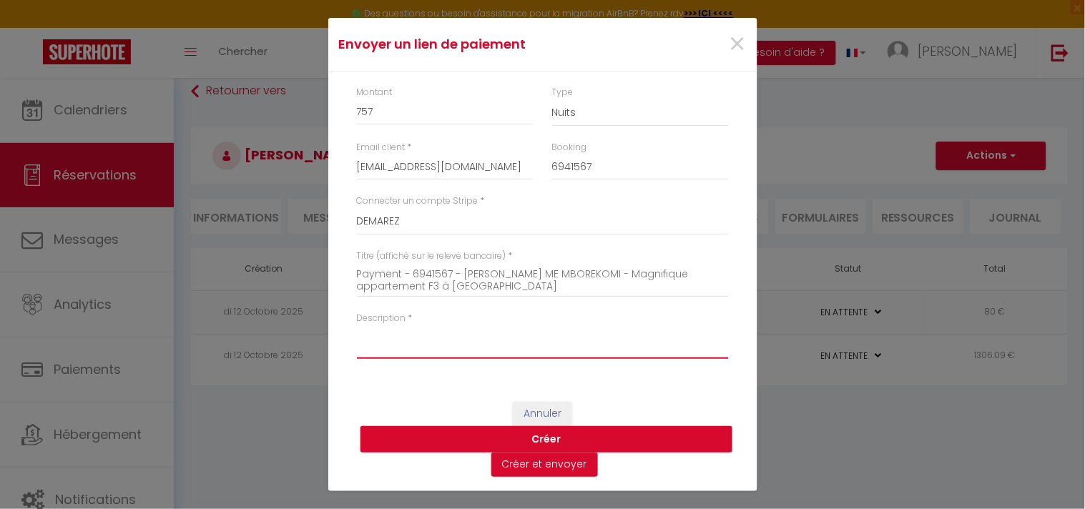
drag, startPoint x: 458, startPoint y: 317, endPoint x: 408, endPoint y: 333, distance: 52.7
click at [408, 333] on textarea "Description" at bounding box center [543, 342] width 372 height 34
paste textarea "We invite you to click on the link below to make the payment: Title : Payment -…"
click at [582, 331] on textarea "We invite you to click on the link below to make the payment: Title : Payment -…" at bounding box center [543, 342] width 372 height 34
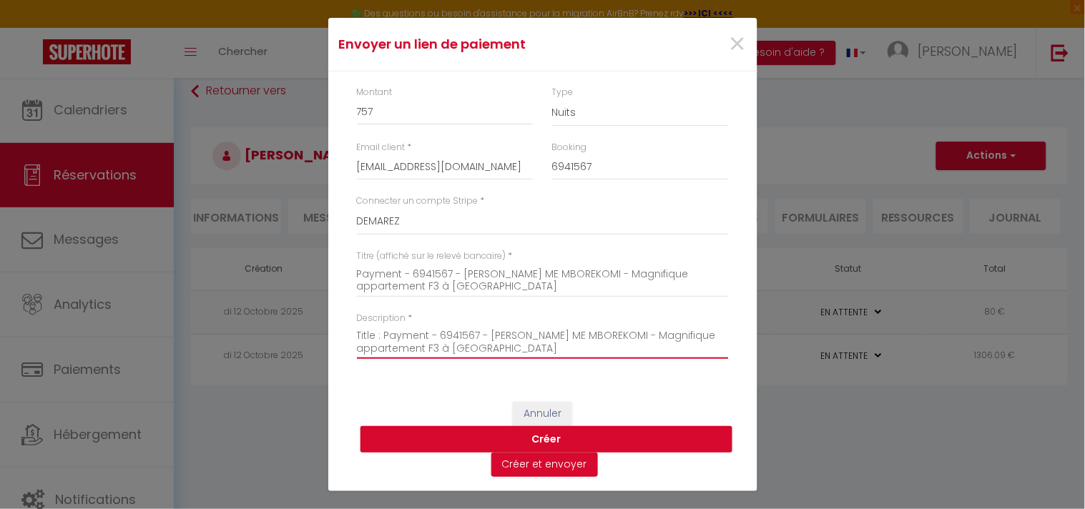
type textarea "We invite you to click on the link below to make the payment: Title : Payment -…"
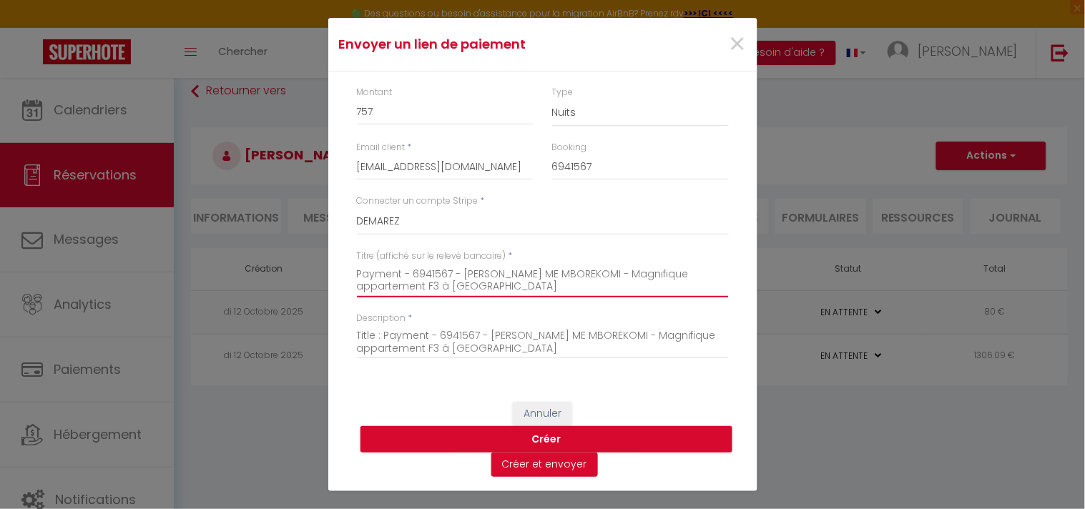
drag, startPoint x: 554, startPoint y: 288, endPoint x: 615, endPoint y: 277, distance: 62.6
click at [615, 277] on textarea "Payment - 6941567 - [PERSON_NAME] ME MBOREKOMI - Magnifique appartement F3 à [G…" at bounding box center [543, 280] width 372 height 34
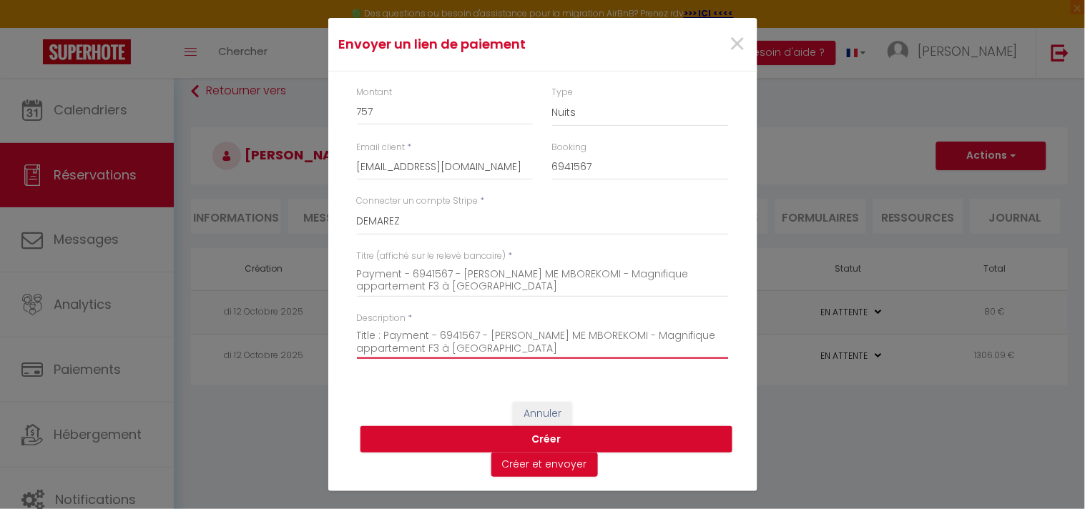
click at [582, 343] on textarea "We invite you to click on the link below to make the payment: Title : Payment -…" at bounding box center [543, 342] width 372 height 34
click at [554, 458] on button "Créer et envoyer" at bounding box center [545, 465] width 107 height 24
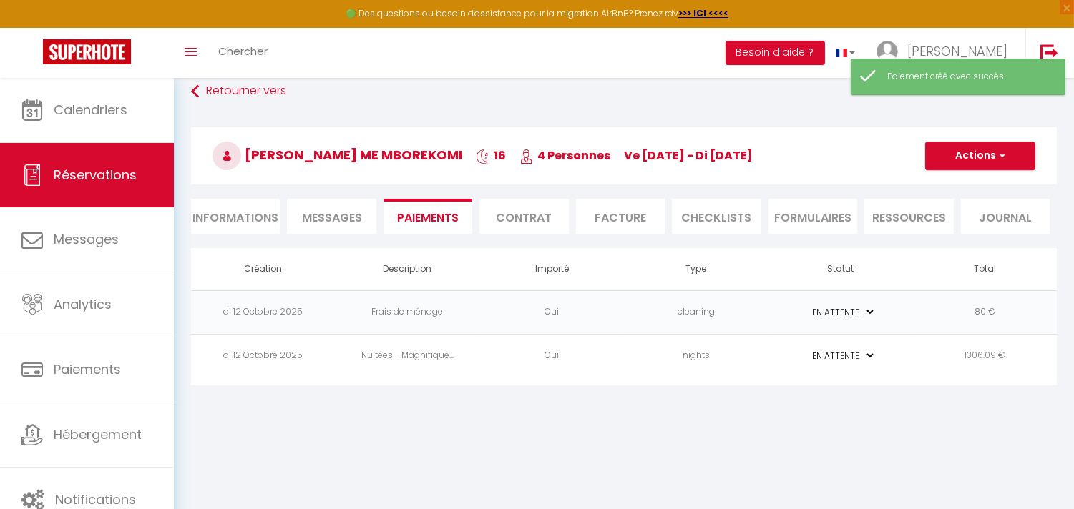
type textarea "Hi, We invite you to click on the link below to make the payment: Title : Payme…"
select select "0"
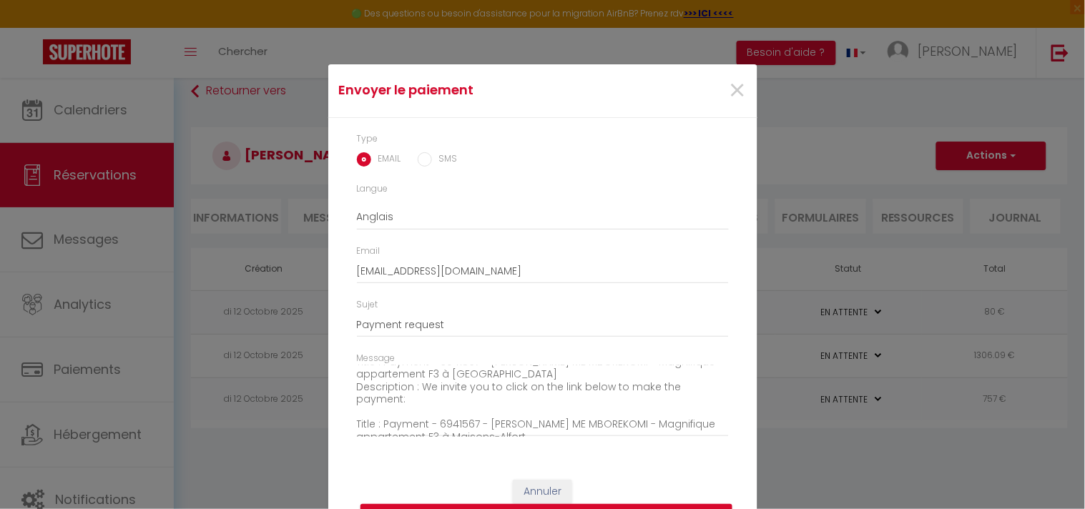
scroll to position [150, 0]
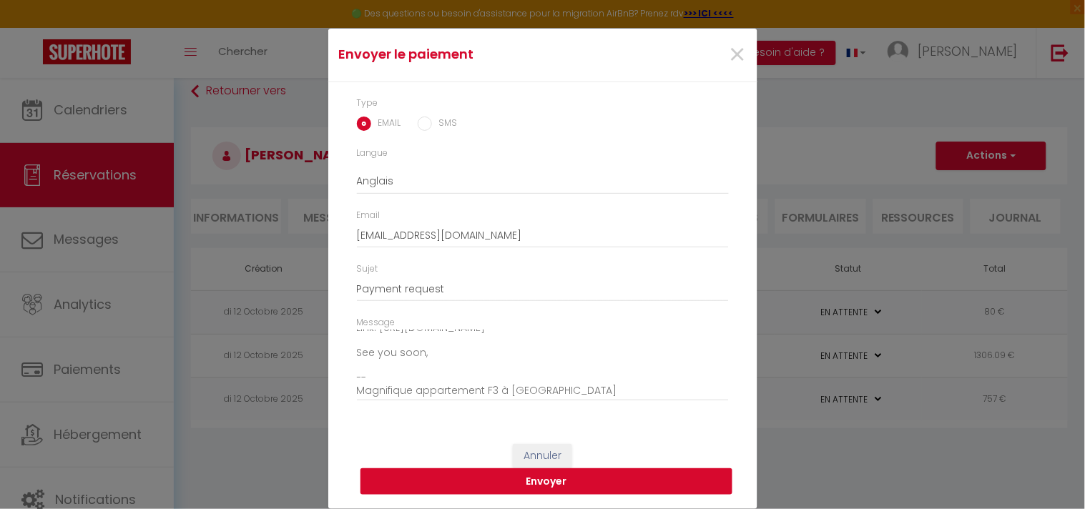
click at [591, 474] on button "Envoyer" at bounding box center [547, 482] width 372 height 27
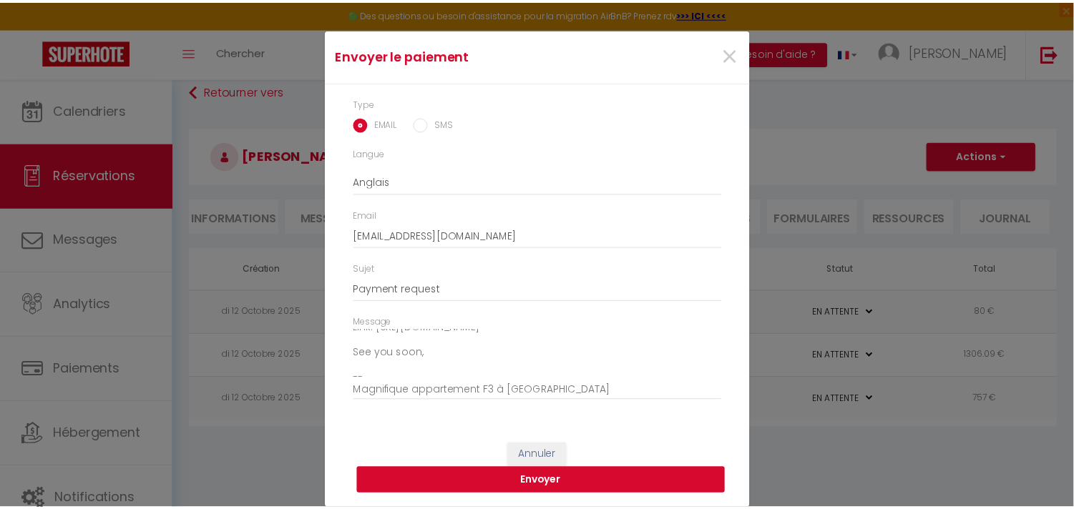
scroll to position [17, 0]
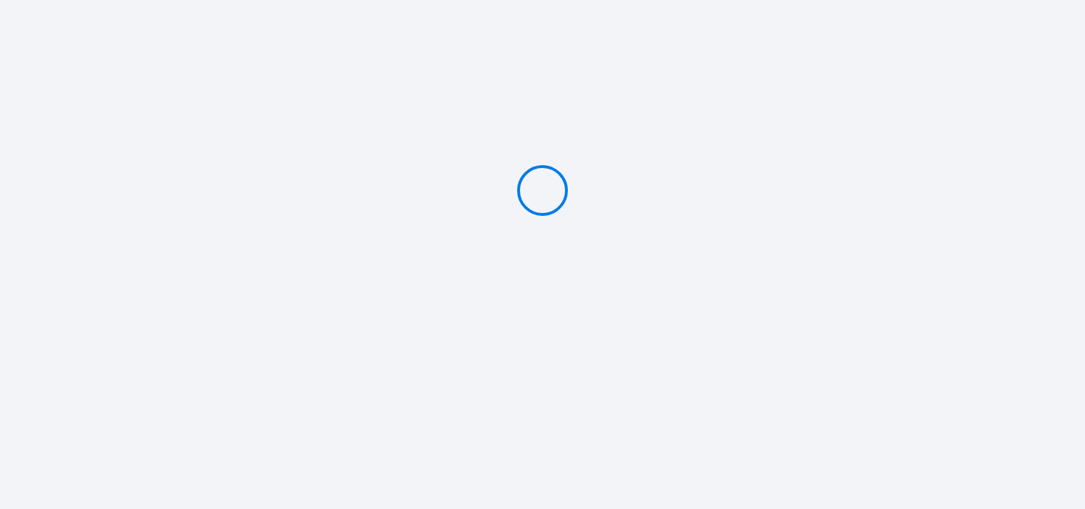
type input "PAYER 757 €"
